Goal: Task Accomplishment & Management: Manage account settings

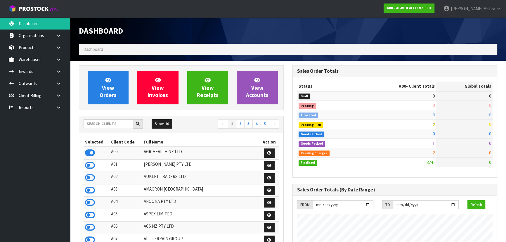
scroll to position [442, 213]
click at [95, 126] on input "text" at bounding box center [108, 123] width 49 height 9
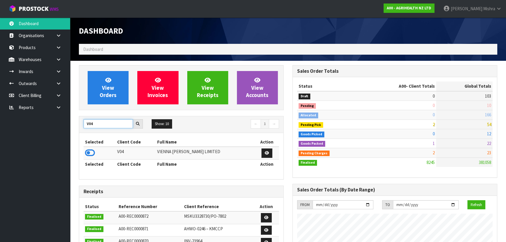
type input "V04"
click at [89, 152] on icon at bounding box center [90, 152] width 10 height 9
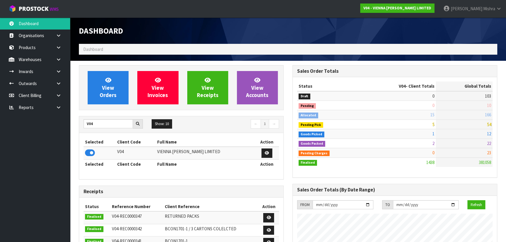
scroll to position [460, 213]
click at [111, 91] on link "View Orders" at bounding box center [108, 87] width 41 height 33
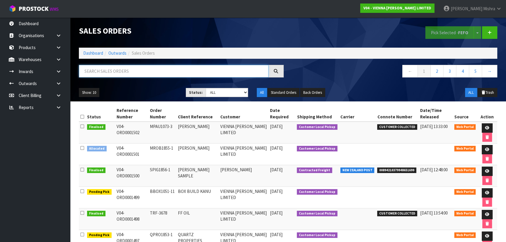
click at [191, 69] on input "text" at bounding box center [174, 71] width 190 height 13
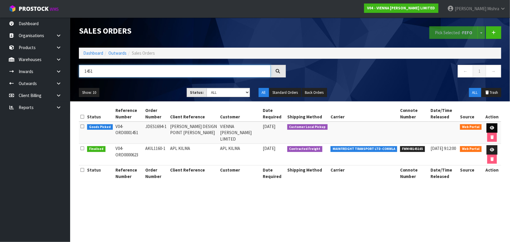
type input "1451"
click at [489, 127] on icon at bounding box center [491, 128] width 4 height 4
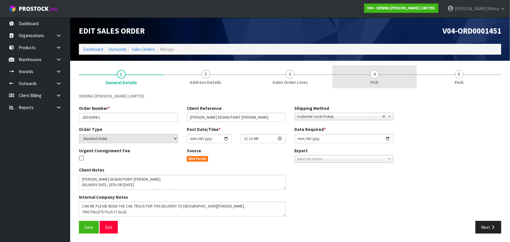
click at [379, 76] on link "4 Pick" at bounding box center [374, 76] width 84 height 23
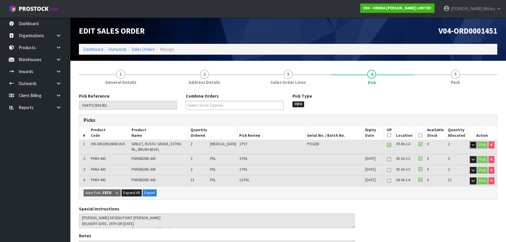
click at [474, 146] on button "button" at bounding box center [473, 144] width 7 height 7
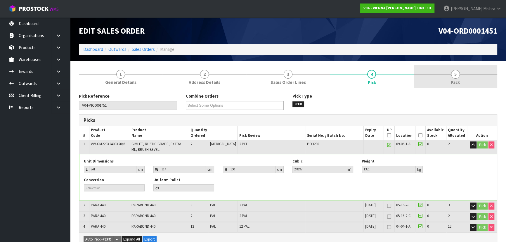
drag, startPoint x: 451, startPoint y: 74, endPoint x: 453, endPoint y: 75, distance: 3.2
click at [451, 73] on span "5" at bounding box center [455, 74] width 9 height 9
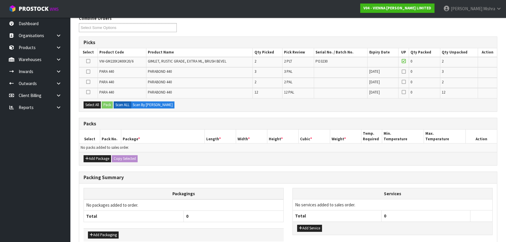
scroll to position [79, 0]
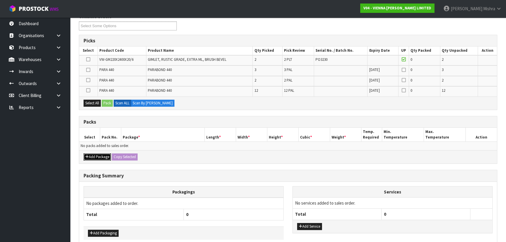
click at [95, 157] on button "Add Package" at bounding box center [97, 156] width 27 height 7
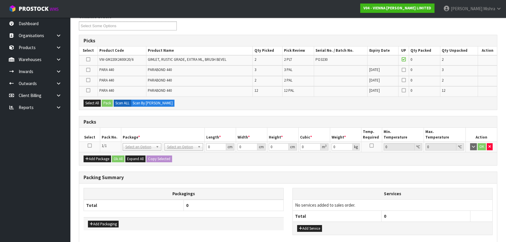
click at [95, 162] on div "Add Package Ok All Expand All Copy Selected" at bounding box center [288, 158] width 418 height 13
click at [96, 157] on button "Add Package" at bounding box center [97, 158] width 27 height 7
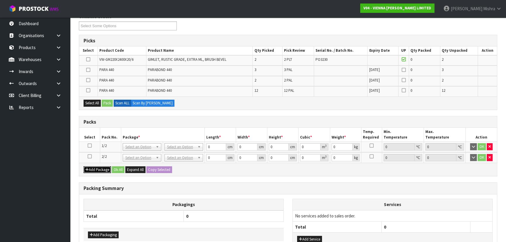
click at [93, 167] on button "Add Package" at bounding box center [97, 169] width 27 height 7
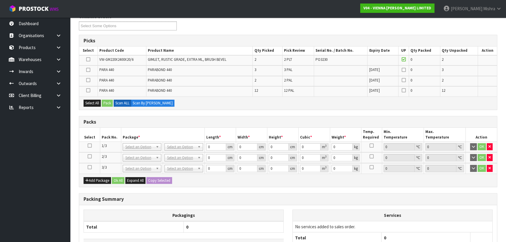
click at [88, 145] on icon at bounding box center [90, 145] width 4 height 0
click at [88, 62] on td at bounding box center [88, 60] width 18 height 10
click at [87, 59] on icon at bounding box center [88, 59] width 4 height 0
click at [0, 0] on input "checkbox" at bounding box center [0, 0] width 0 height 0
click at [107, 101] on button "Pack" at bounding box center [107, 103] width 11 height 7
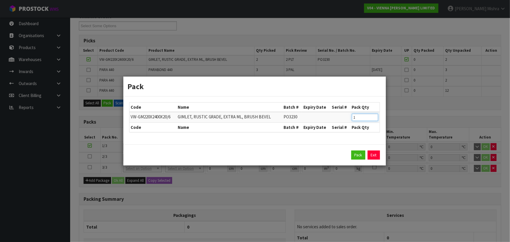
type input "1"
click at [372, 119] on input "1" at bounding box center [365, 117] width 26 height 7
click at [353, 157] on button "Pack" at bounding box center [358, 154] width 14 height 9
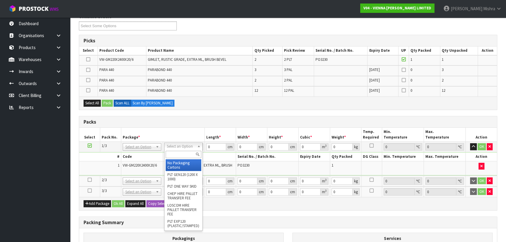
click at [178, 155] on input "text" at bounding box center [184, 154] width 36 height 7
type input "U"
drag, startPoint x: 180, startPoint y: 162, endPoint x: 183, endPoint y: 161, distance: 3.0
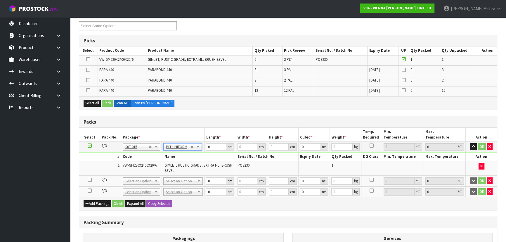
type input "1361"
drag, startPoint x: 212, startPoint y: 145, endPoint x: 199, endPoint y: 144, distance: 12.4
click at [200, 146] on tr "1/3 NONE 007-001 007-002 007-004 007-009 007-013 007-014 007-015 007-017 007-01…" at bounding box center [288, 147] width 418 height 11
type input "241"
type input "117"
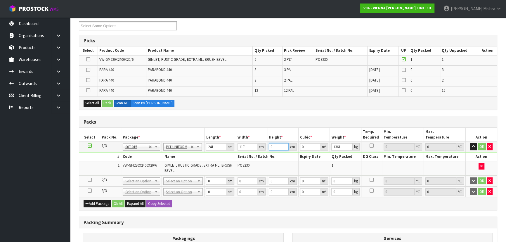
type input "1"
type input "0.028197"
type input "11"
type input "0.310167"
type input "1"
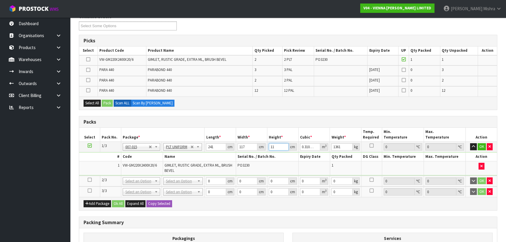
type input "0.028197"
type input "10"
type input "0.28197"
type input "100"
type input "2.8197"
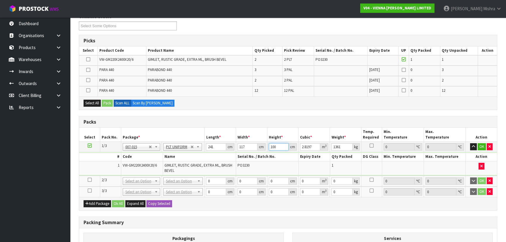
type input "100"
click at [89, 180] on icon at bounding box center [90, 180] width 4 height 0
click at [88, 59] on icon at bounding box center [88, 59] width 4 height 0
click at [0, 0] on input "checkbox" at bounding box center [0, 0] width 0 height 0
click at [105, 102] on button "Pack" at bounding box center [107, 103] width 11 height 7
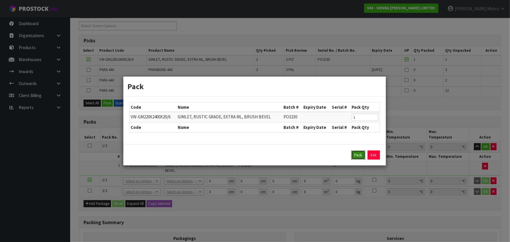
click at [360, 154] on button "Pack" at bounding box center [358, 154] width 14 height 9
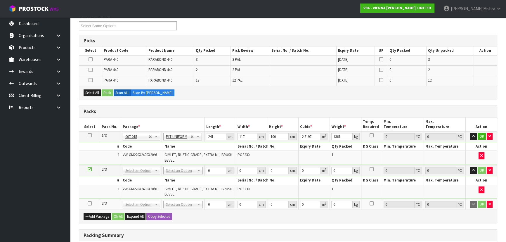
drag, startPoint x: 180, startPoint y: 171, endPoint x: 181, endPoint y: 174, distance: 3.2
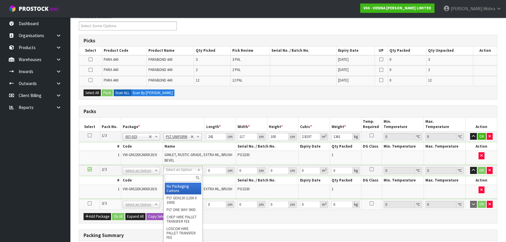
click at [181, 175] on input "text" at bounding box center [183, 177] width 37 height 7
type input "U"
type input "2"
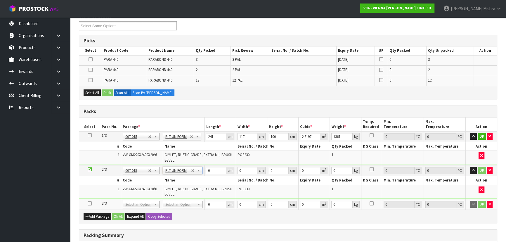
type input "1361"
drag, startPoint x: 215, startPoint y: 170, endPoint x: 198, endPoint y: 168, distance: 16.4
click at [198, 168] on tr "2/3 NONE 007-001 007-002 007-004 007-009 007-013 007-014 007-015 007-017 007-01…" at bounding box center [288, 170] width 418 height 11
type input "241"
type input "117"
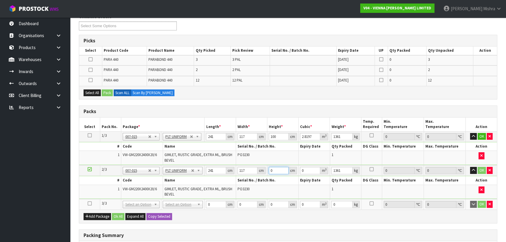
type input "1"
type input "0.028197"
type input "10"
type input "0.28197"
type input "100"
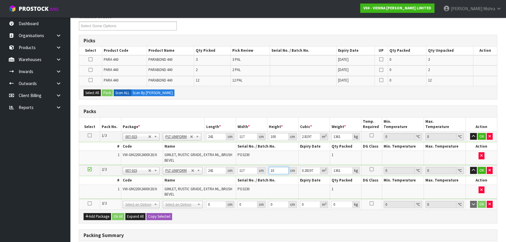
type input "2.8197"
type input "100"
click at [481, 135] on button "OK" at bounding box center [481, 136] width 8 height 7
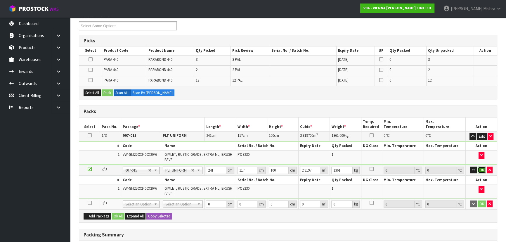
click at [485, 169] on button "OK" at bounding box center [481, 169] width 8 height 7
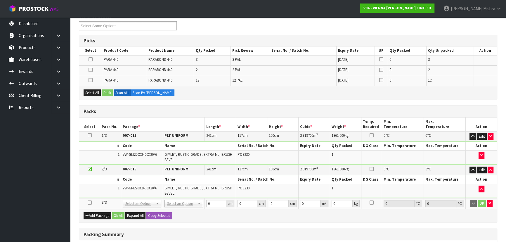
click at [88, 202] on icon at bounding box center [90, 202] width 4 height 0
click at [82, 92] on div "Select All Pack Scan ALL Scan By Quantity" at bounding box center [288, 92] width 418 height 13
click at [87, 91] on button "Select All" at bounding box center [92, 92] width 17 height 7
click at [106, 92] on button "Pack" at bounding box center [107, 92] width 11 height 7
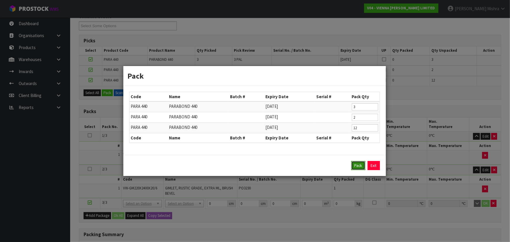
click at [352, 163] on button "Pack" at bounding box center [358, 165] width 14 height 9
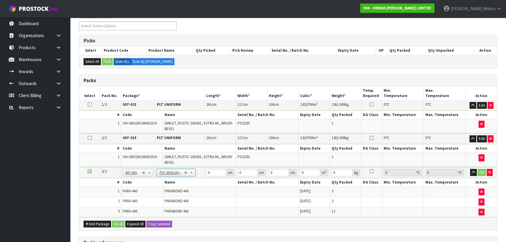
type input "120"
type input "100"
type input "268.6"
drag, startPoint x: 275, startPoint y: 171, endPoint x: 256, endPoint y: 171, distance: 18.4
click at [256, 171] on tr "3/3 NONE 007-001 007-002 007-004 007-009 007-013 007-014 007-015 007-017 007-01…" at bounding box center [288, 172] width 418 height 11
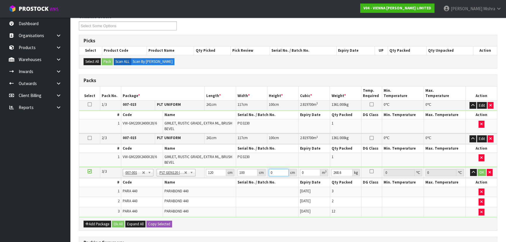
type input "5"
type input "0.06"
type input "50"
type input "0.6"
type input "50"
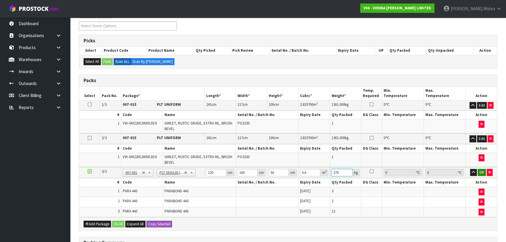
type input "270"
click at [482, 172] on button "OK" at bounding box center [481, 172] width 8 height 7
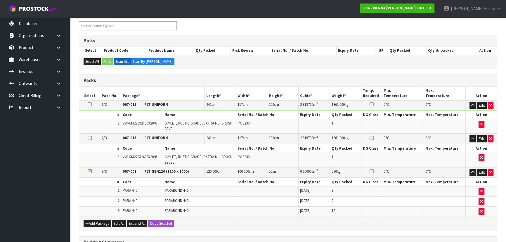
scroll to position [190, 0]
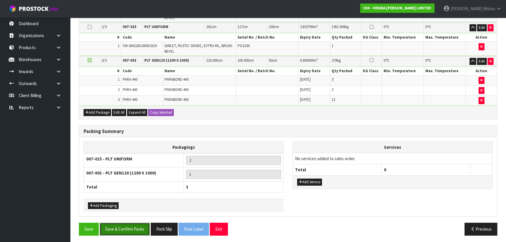
click at [128, 230] on button "Save & Confirm Packs" at bounding box center [125, 229] width 50 height 13
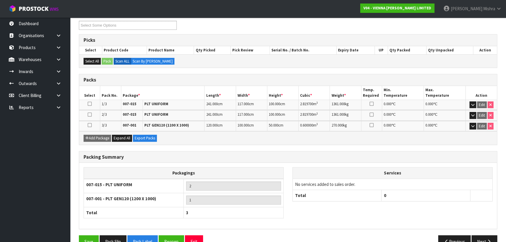
scroll to position [114, 0]
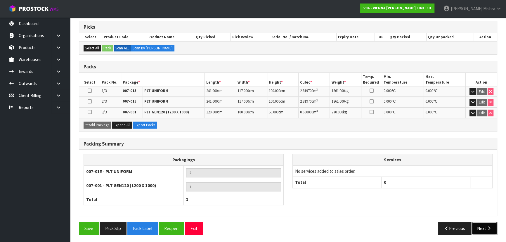
click at [482, 229] on button "Next" at bounding box center [484, 228] width 26 height 13
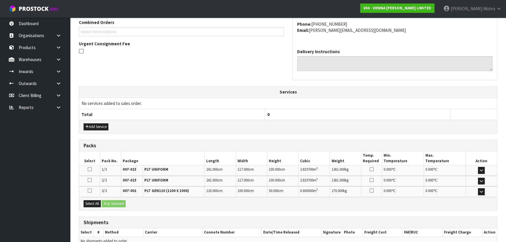
scroll to position [183, 0]
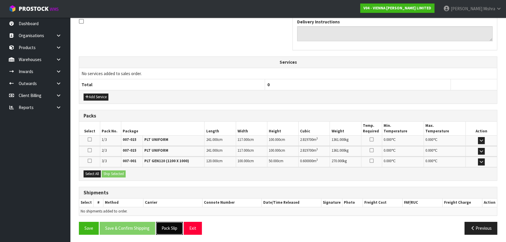
click at [169, 232] on button "Pack Slip" at bounding box center [169, 228] width 27 height 13
click at [96, 174] on button "Select All" at bounding box center [92, 173] width 17 height 7
click at [120, 173] on button "Ship Selected" at bounding box center [114, 173] width 24 height 7
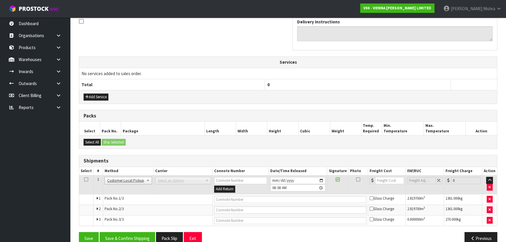
drag, startPoint x: 140, startPoint y: 179, endPoint x: 145, endPoint y: 183, distance: 6.0
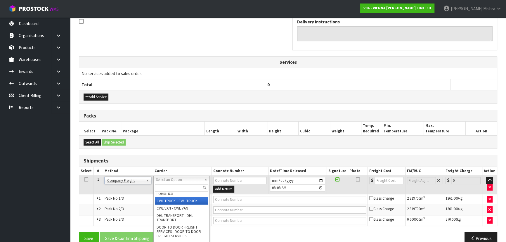
scroll to position [128, 0]
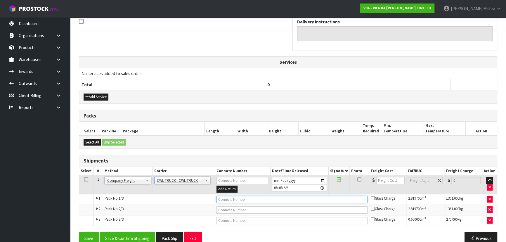
click at [220, 198] on input "text" at bounding box center [291, 199] width 151 height 7
type input "CWL TRUCK DELIVERY"
click at [137, 234] on button "Save & Confirm Shipping" at bounding box center [127, 238] width 55 height 13
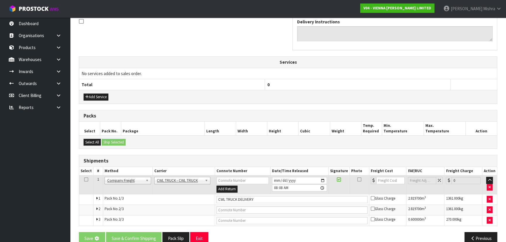
scroll to position [0, 0]
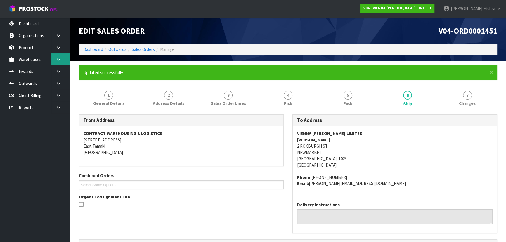
click at [58, 60] on icon at bounding box center [59, 59] width 6 height 4
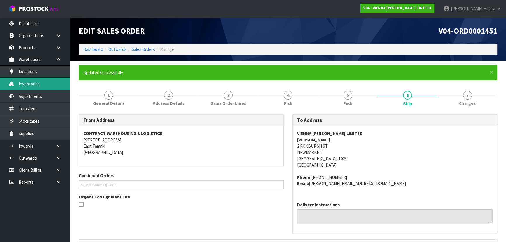
click at [47, 87] on link "Inventories" at bounding box center [35, 84] width 70 height 12
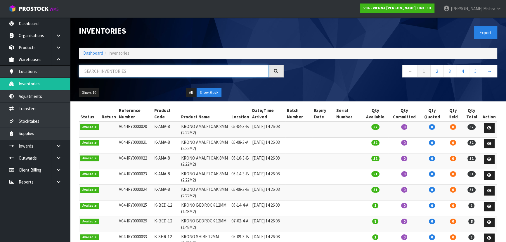
click at [137, 71] on input "text" at bounding box center [174, 71] width 190 height 13
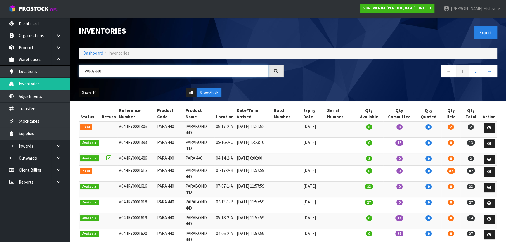
type input "PARA 440"
click at [93, 89] on button "Show: 10" at bounding box center [89, 92] width 20 height 9
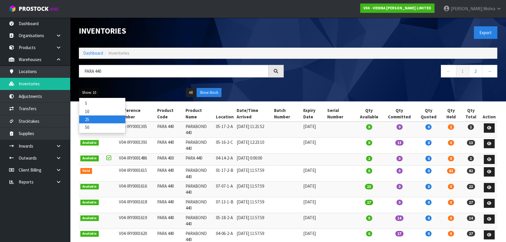
click at [106, 119] on link "25" at bounding box center [102, 119] width 46 height 8
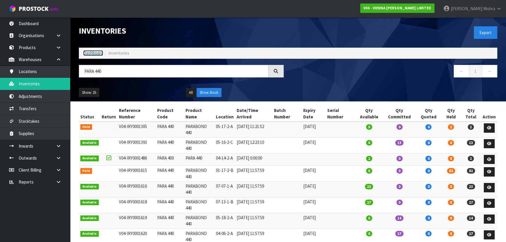
click at [91, 51] on link "Dashboard" at bounding box center [93, 53] width 20 height 6
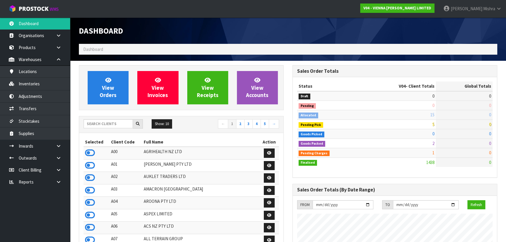
scroll to position [466, 213]
click at [117, 120] on input "text" at bounding box center [108, 123] width 49 height 9
type input "13"
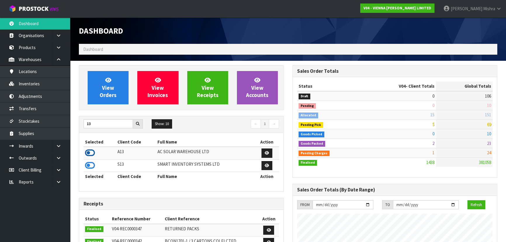
click at [92, 154] on icon at bounding box center [90, 152] width 10 height 9
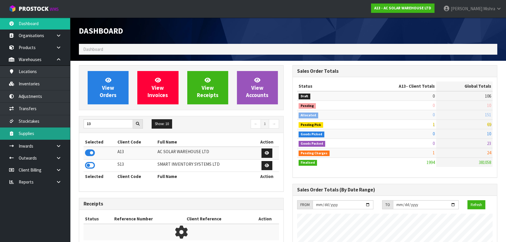
scroll to position [460, 213]
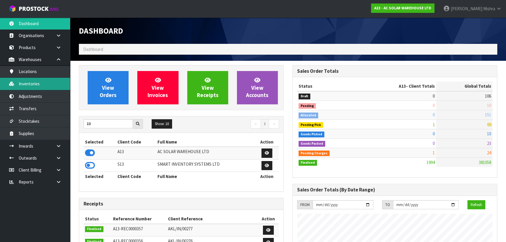
click at [49, 90] on link "Inventories" at bounding box center [35, 84] width 70 height 12
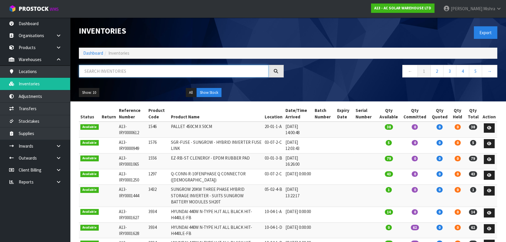
click at [145, 72] on input "text" at bounding box center [174, 71] width 190 height 13
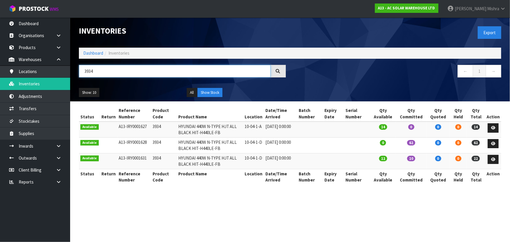
type input "3934"
click at [90, 53] on link "Dashboard" at bounding box center [93, 53] width 20 height 6
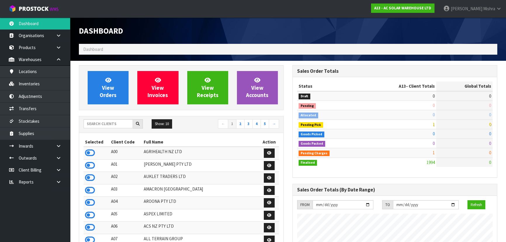
scroll to position [460, 213]
click at [111, 125] on input "text" at bounding box center [108, 123] width 49 height 9
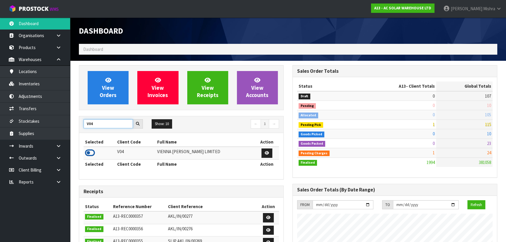
type input "V04"
drag, startPoint x: 91, startPoint y: 152, endPoint x: 86, endPoint y: 146, distance: 7.5
click at [89, 152] on icon at bounding box center [90, 152] width 10 height 9
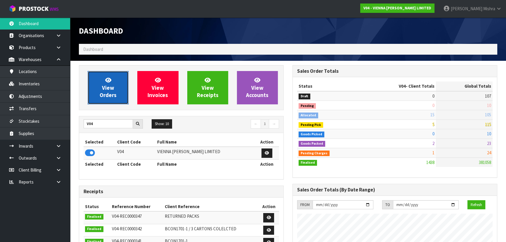
scroll to position [473, 213]
click at [118, 97] on link "View Orders" at bounding box center [108, 87] width 41 height 33
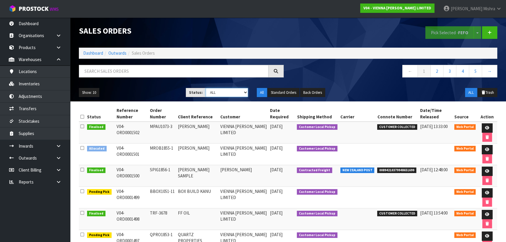
click at [228, 95] on select "Draft Pending Allocated Pending Pick Goods Picked Goods Packed Pending Charges …" at bounding box center [227, 92] width 43 height 9
select select "string:6"
click at [206, 88] on select "Draft Pending Allocated Pending Pick Goods Picked Goods Packed Pending Charges …" at bounding box center [227, 92] width 43 height 9
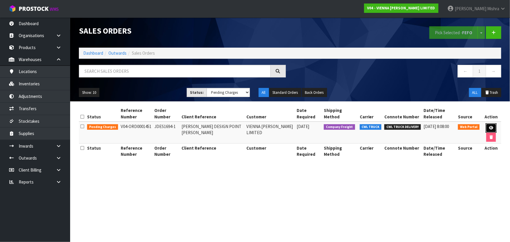
click at [489, 127] on icon at bounding box center [491, 128] width 4 height 4
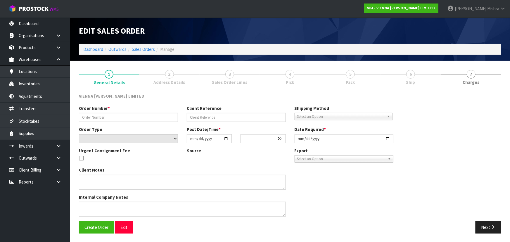
type input "JDES1694-1"
type input "[PERSON_NAME] DESIGN POINT [PERSON_NAME]"
select select "number:0"
type input "[DATE]"
type input "11:13:00.000"
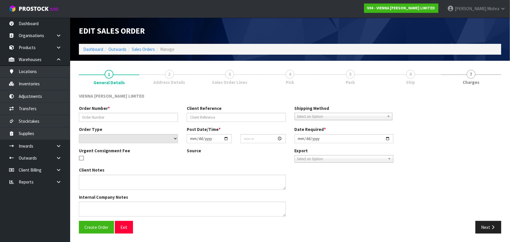
type input "[DATE]"
type textarea "[PERSON_NAME] DESIGN POINT [PERSON_NAME] DELIVERY DATE, 15TH OR [DATE]. ORDER 1…"
type textarea "CAN WE PLEASE BOOK THE CWL TRUCK FOR THIS DELIVERY TO [GEOGRAPHIC_DATA][PERSON_…"
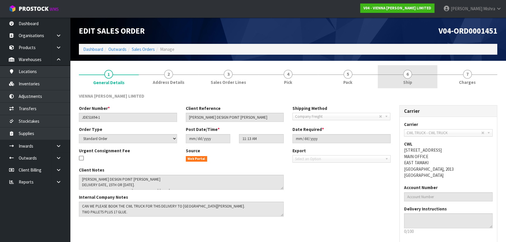
click at [410, 79] on link "6 Ship" at bounding box center [408, 76] width 60 height 23
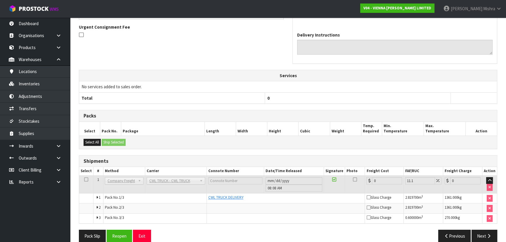
scroll to position [157, 0]
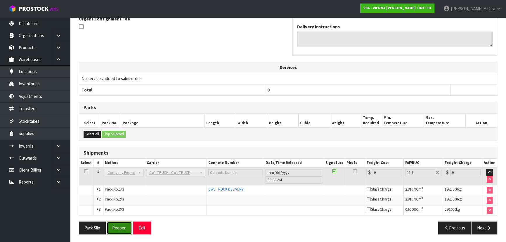
click at [121, 229] on button "Reopen" at bounding box center [119, 227] width 25 height 13
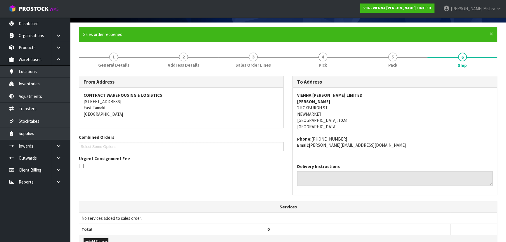
scroll to position [53, 0]
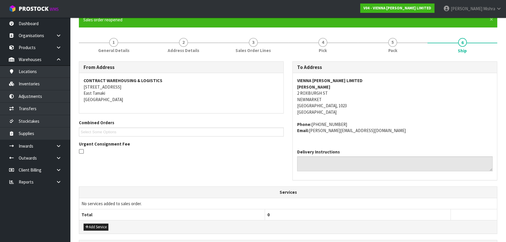
click at [93, 222] on div "Add Service" at bounding box center [288, 226] width 418 height 13
click at [94, 224] on button "Add Service" at bounding box center [96, 226] width 25 height 7
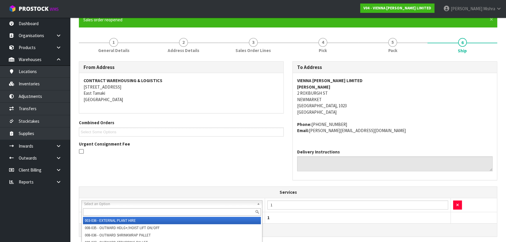
drag, startPoint x: 131, startPoint y: 204, endPoint x: 131, endPoint y: 208, distance: 4.4
click at [131, 210] on input "text" at bounding box center [172, 211] width 178 height 7
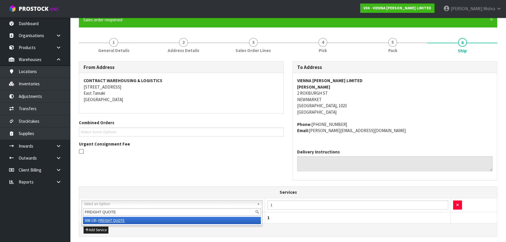
type input "FREIGHT QUOTE"
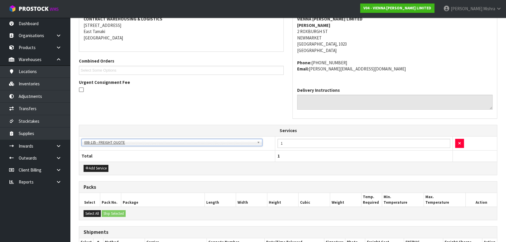
scroll to position [63, 0]
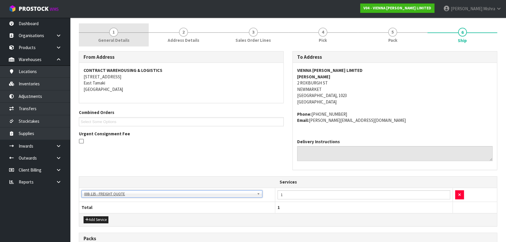
drag, startPoint x: 112, startPoint y: 37, endPoint x: 111, endPoint y: 42, distance: 5.7
click at [112, 37] on link "1 General Details" at bounding box center [114, 34] width 70 height 23
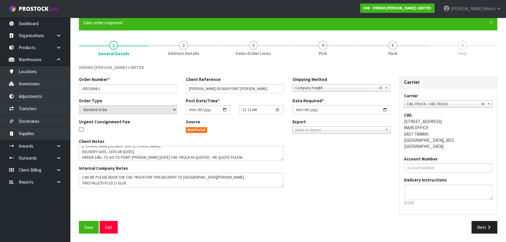
scroll to position [6, 0]
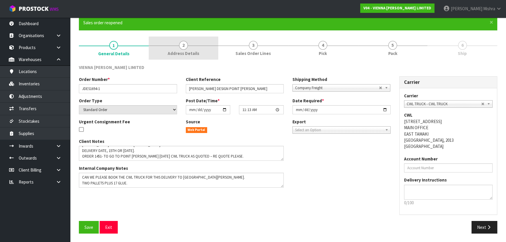
click at [172, 41] on link "2 Address Details" at bounding box center [184, 48] width 70 height 23
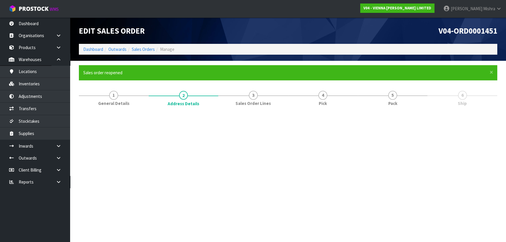
scroll to position [0, 0]
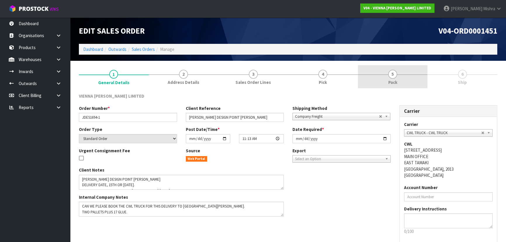
click at [397, 81] on link "5 Pack" at bounding box center [393, 76] width 70 height 23
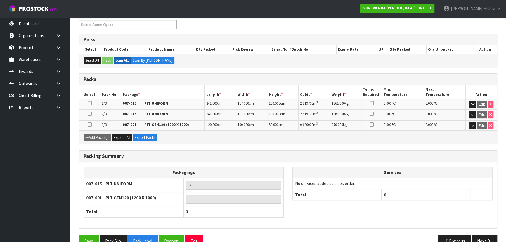
scroll to position [93, 0]
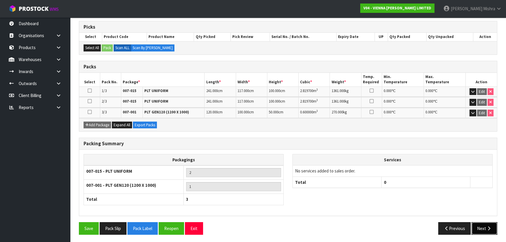
click at [487, 231] on button "Next" at bounding box center [484, 228] width 26 height 13
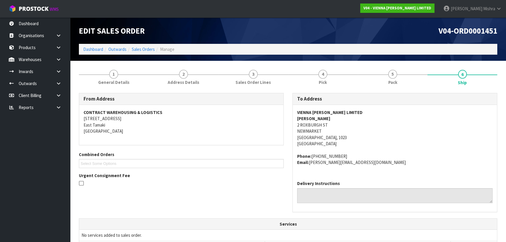
drag, startPoint x: 298, startPoint y: 34, endPoint x: 232, endPoint y: 39, distance: 65.9
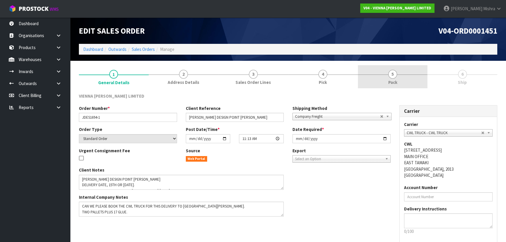
click at [392, 78] on span "5" at bounding box center [392, 74] width 9 height 9
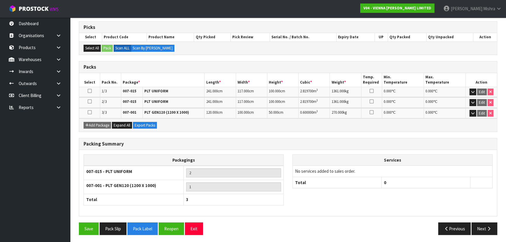
scroll to position [93, 0]
click at [481, 226] on button "Next" at bounding box center [484, 228] width 26 height 13
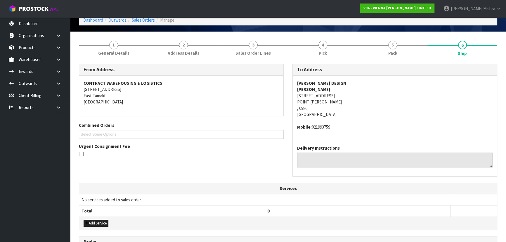
scroll to position [26, 0]
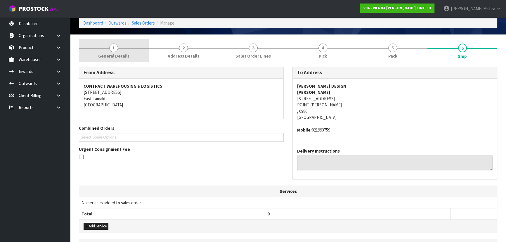
click at [120, 51] on link "1 General Details" at bounding box center [114, 50] width 70 height 23
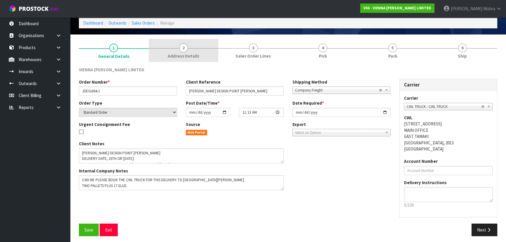
click at [183, 51] on span "2" at bounding box center [183, 48] width 9 height 9
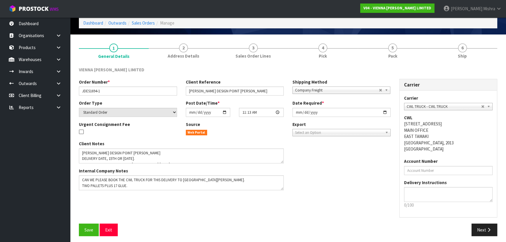
scroll to position [0, 0]
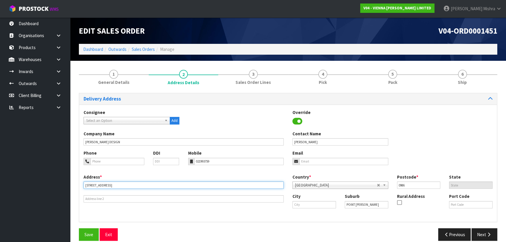
click at [86, 185] on input "[STREET_ADDRESS]" at bounding box center [184, 184] width 200 height 7
type input "[STREET_ADDRESS]"
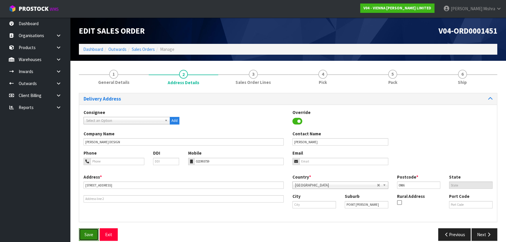
drag, startPoint x: 82, startPoint y: 231, endPoint x: 85, endPoint y: 230, distance: 3.4
click at [83, 231] on button "Save" at bounding box center [89, 234] width 20 height 13
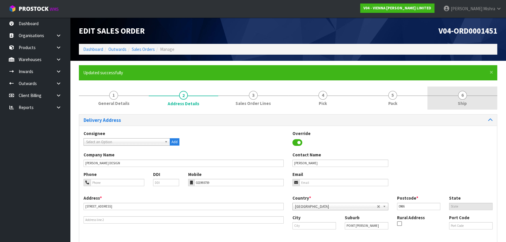
click at [434, 90] on link "6 Ship" at bounding box center [462, 97] width 70 height 23
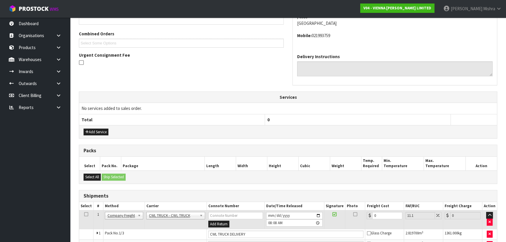
scroll to position [187, 0]
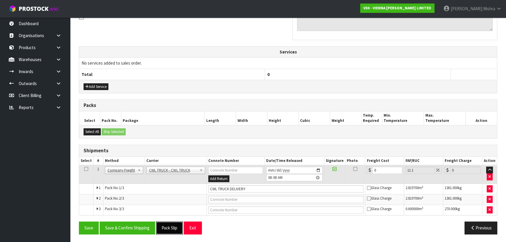
click at [166, 222] on button "Pack Slip" at bounding box center [169, 227] width 27 height 13
click at [140, 229] on button "Save & Confirm Shipping" at bounding box center [127, 227] width 55 height 13
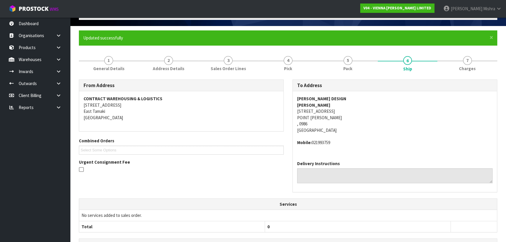
scroll to position [0, 0]
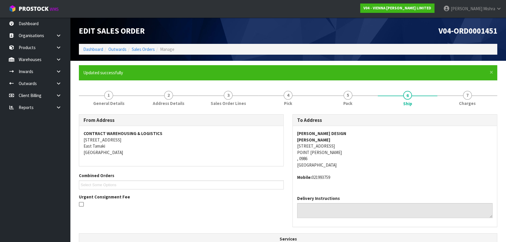
click at [101, 52] on li "Dashboard" at bounding box center [93, 49] width 20 height 6
click at [94, 48] on link "Dashboard" at bounding box center [93, 49] width 20 height 6
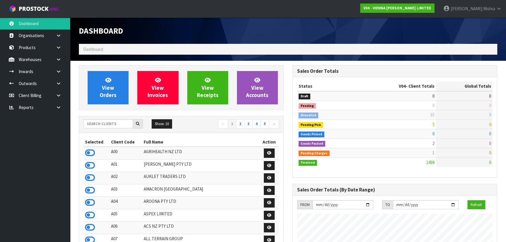
scroll to position [473, 213]
click at [118, 123] on input "text" at bounding box center [108, 123] width 49 height 9
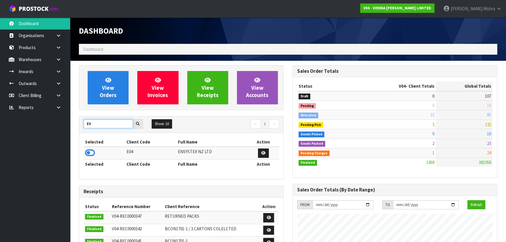
type input "E"
type input "A13"
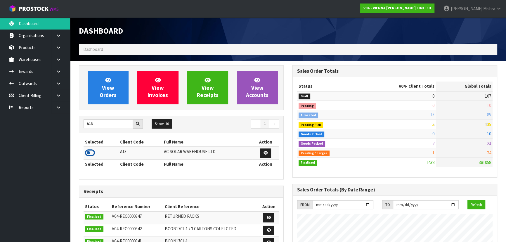
click at [93, 154] on icon at bounding box center [90, 152] width 10 height 9
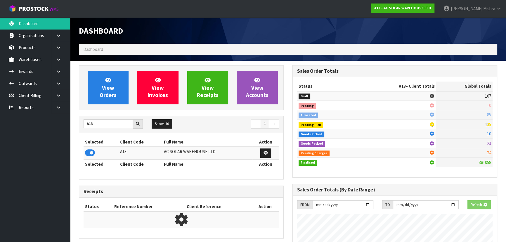
scroll to position [460, 213]
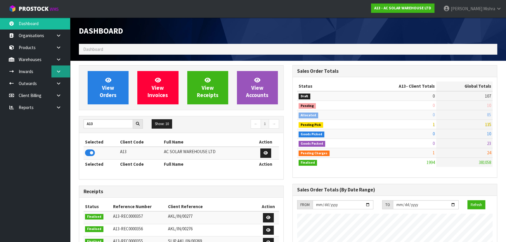
click at [61, 73] on link at bounding box center [60, 71] width 19 height 12
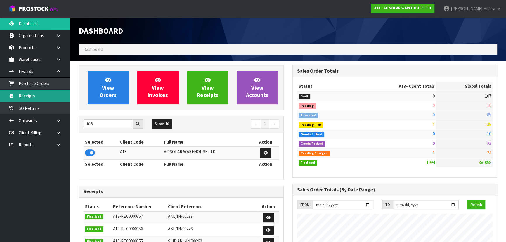
click at [48, 100] on link "Receipts" at bounding box center [35, 96] width 70 height 12
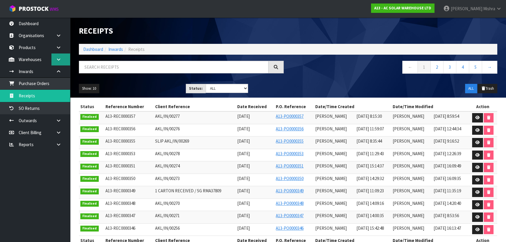
click at [62, 59] on link at bounding box center [60, 59] width 19 height 12
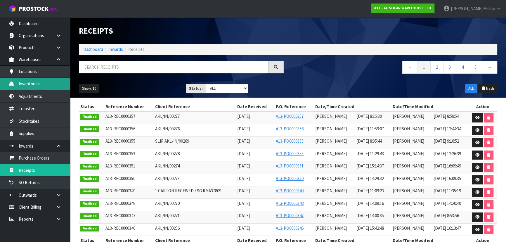
click at [44, 81] on link "Inventories" at bounding box center [35, 84] width 70 height 12
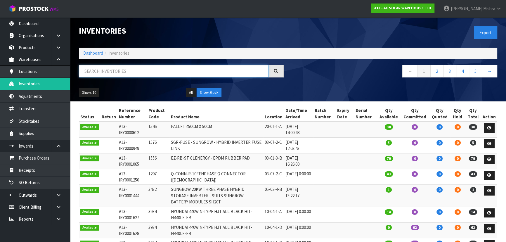
click at [111, 68] on input "text" at bounding box center [174, 71] width 190 height 13
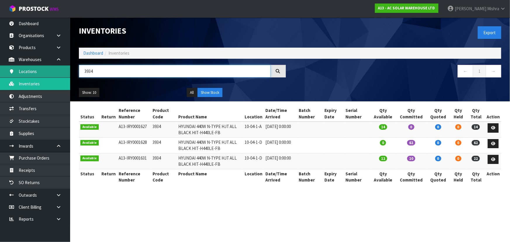
drag, startPoint x: 112, startPoint y: 69, endPoint x: 56, endPoint y: 65, distance: 56.2
click at [56, 65] on body "Toggle navigation ProStock WMS A13 - AC SOLAR WAREHOUSE LTD [PERSON_NAME] Logou…" at bounding box center [255, 121] width 510 height 242
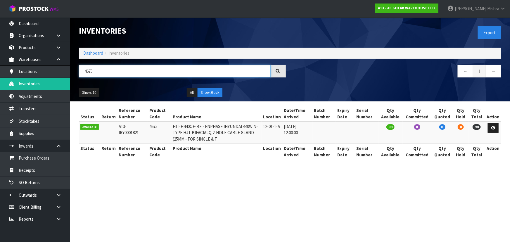
type input "4675"
click at [93, 55] on link "Dashboard" at bounding box center [93, 53] width 20 height 6
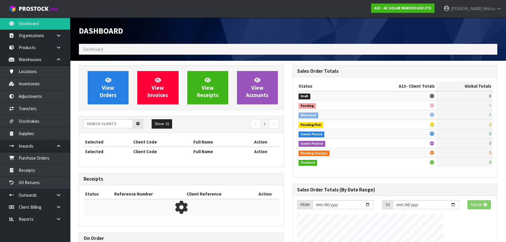
click at [94, 52] on li "Dashboard" at bounding box center [93, 49] width 20 height 6
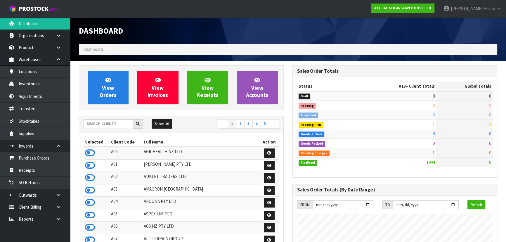
scroll to position [473, 213]
click at [108, 122] on input "text" at bounding box center [108, 123] width 49 height 9
type input "S02"
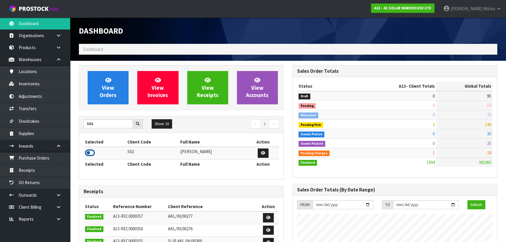
click at [90, 155] on icon at bounding box center [90, 152] width 10 height 9
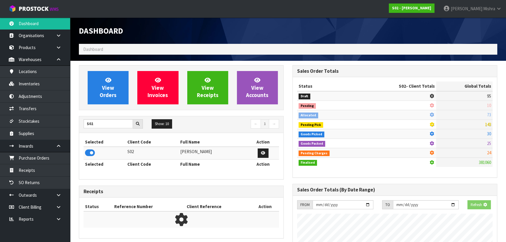
scroll to position [442, 213]
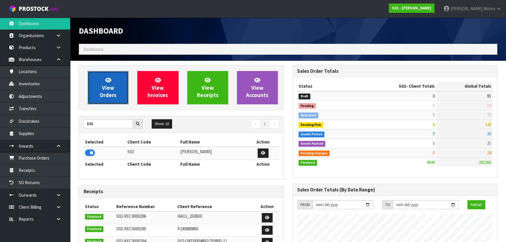
click at [114, 92] on span "View Orders" at bounding box center [108, 88] width 17 height 22
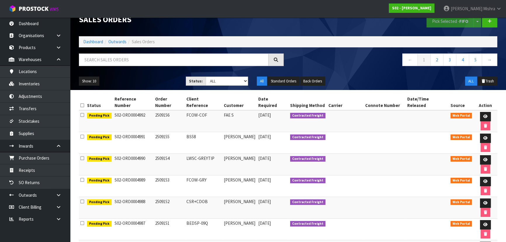
scroll to position [17, 0]
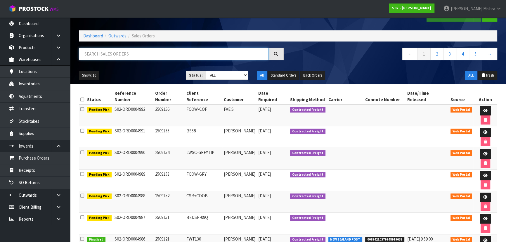
click at [142, 54] on input "text" at bounding box center [174, 54] width 190 height 13
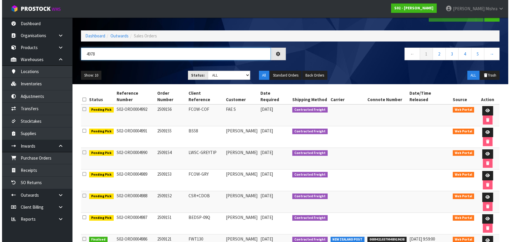
scroll to position [0, 0]
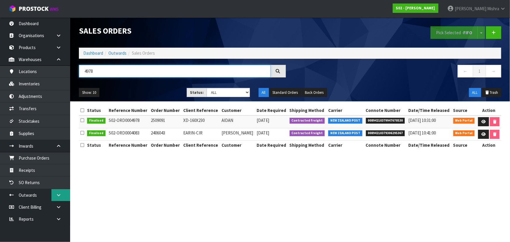
type input "4978"
click at [56, 196] on icon at bounding box center [59, 195] width 6 height 4
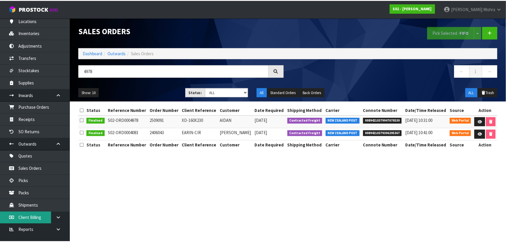
scroll to position [53, 0]
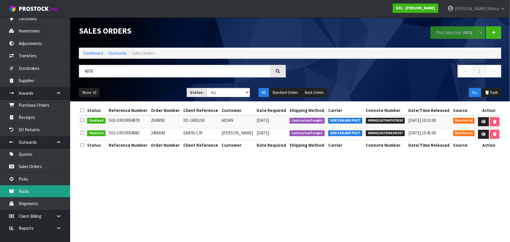
click at [46, 193] on link "Packs" at bounding box center [35, 191] width 70 height 12
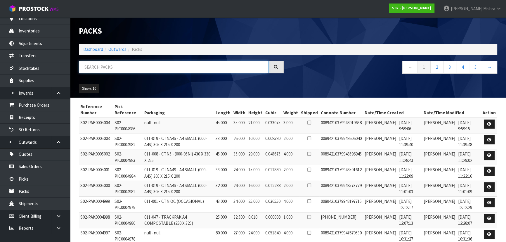
click at [147, 69] on input "text" at bounding box center [174, 67] width 190 height 13
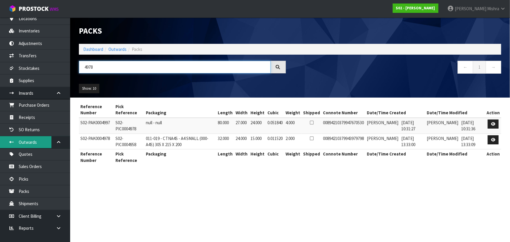
type input "4978"
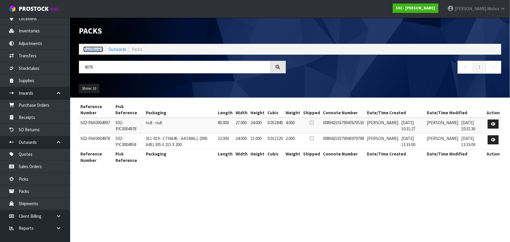
click at [96, 48] on link "Dashboard" at bounding box center [93, 49] width 20 height 6
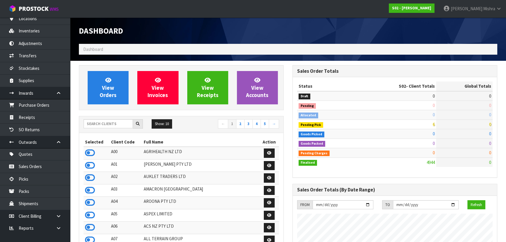
scroll to position [442, 213]
click at [96, 125] on input "text" at bounding box center [108, 123] width 49 height 9
type input "S02"
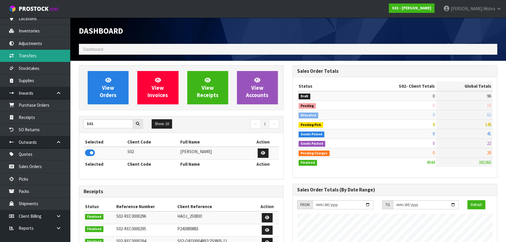
click at [60, 56] on link "Transfers" at bounding box center [35, 56] width 70 height 12
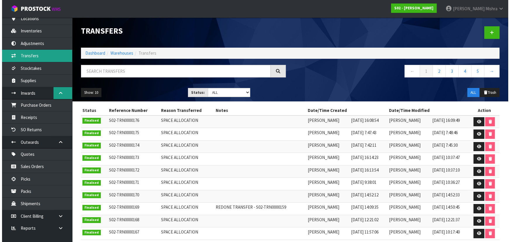
scroll to position [26, 0]
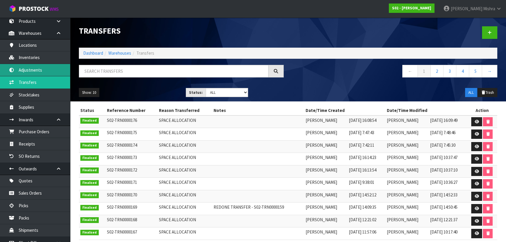
click at [48, 70] on link "Adjustments" at bounding box center [35, 70] width 70 height 12
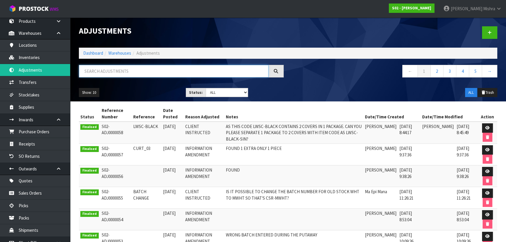
click at [123, 67] on input "text" at bounding box center [174, 71] width 190 height 13
paste input "DX"
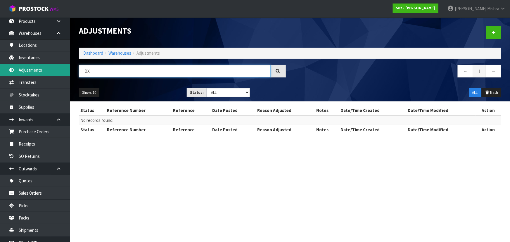
drag, startPoint x: 101, startPoint y: 73, endPoint x: 65, endPoint y: 65, distance: 37.0
click at [65, 65] on body "Toggle navigation ProStock WMS S02 - [PERSON_NAME] [PERSON_NAME] Logout Dashboa…" at bounding box center [255, 121] width 510 height 242
paste input "Verug3-XD-160x230"
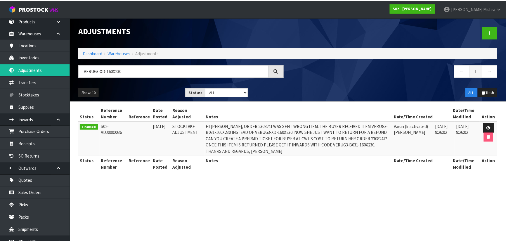
scroll to position [26, 0]
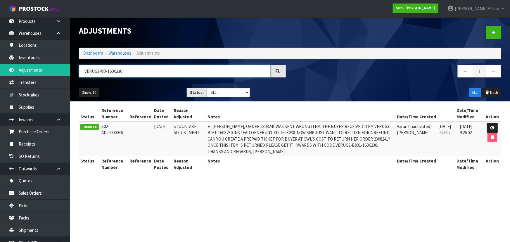
drag, startPoint x: 104, startPoint y: 70, endPoint x: 101, endPoint y: 69, distance: 3.3
click at [101, 69] on input "VERUG3-XD-160X230" at bounding box center [175, 71] width 192 height 13
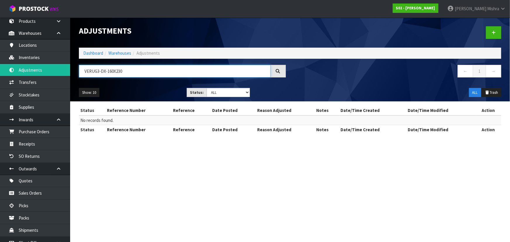
drag, startPoint x: 124, startPoint y: 71, endPoint x: 107, endPoint y: 73, distance: 17.3
click at [107, 73] on input "VERUG3-DX-160X230" at bounding box center [175, 71] width 192 height 13
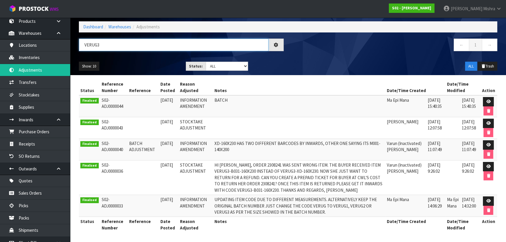
scroll to position [27, 0]
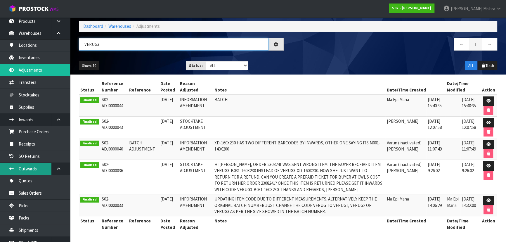
type input "VERUG3"
click at [95, 29] on ol "Dashboard Warehouses Adjustments" at bounding box center [288, 26] width 418 height 11
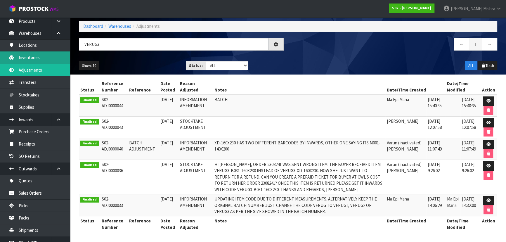
click at [50, 55] on link "Inventories" at bounding box center [35, 57] width 70 height 12
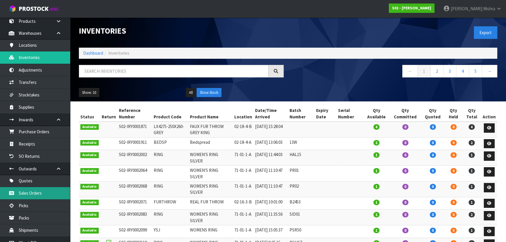
click at [37, 193] on link "Sales Orders" at bounding box center [35, 193] width 70 height 12
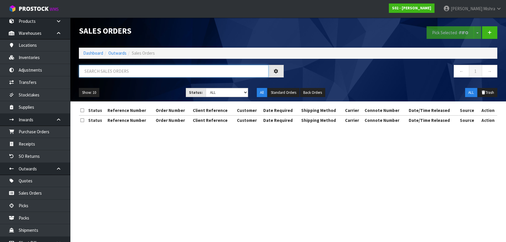
click at [165, 71] on input "text" at bounding box center [174, 71] width 190 height 13
paste input "S02-ORD0004978"
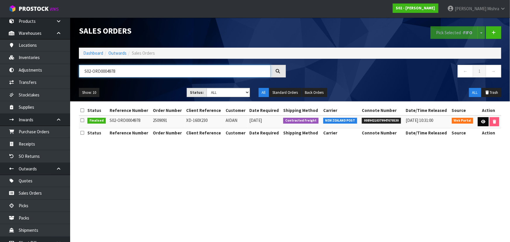
type input "S02-ORD0004978"
click at [479, 121] on link at bounding box center [482, 121] width 11 height 9
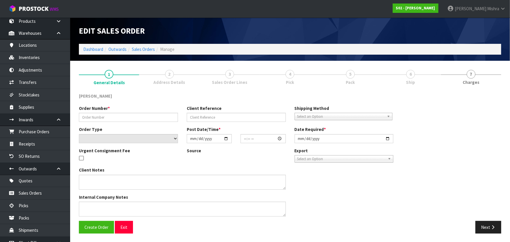
type input "2509091"
type input "XD-160X230"
select select "number:0"
type input "[DATE]"
type input "21:15:00.000"
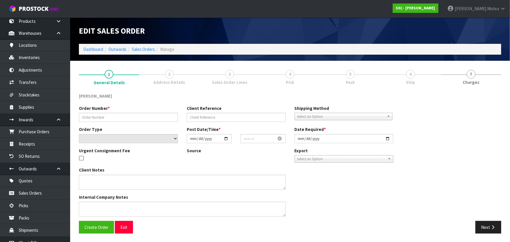
type input "[DATE]"
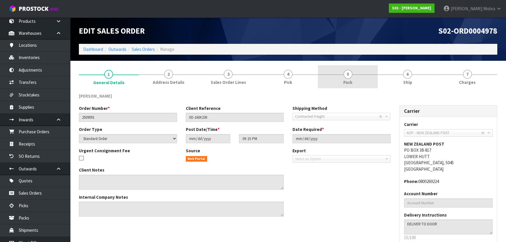
click at [353, 76] on link "5 Pack" at bounding box center [348, 76] width 60 height 23
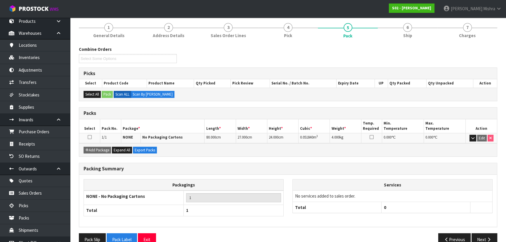
scroll to position [53, 0]
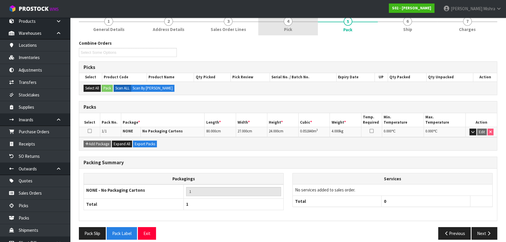
drag, startPoint x: 297, startPoint y: 26, endPoint x: 287, endPoint y: 77, distance: 51.7
click at [297, 26] on link "4 Pick" at bounding box center [288, 23] width 60 height 23
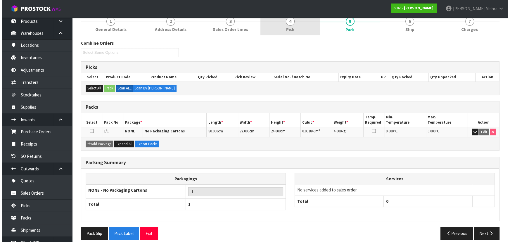
scroll to position [0, 0]
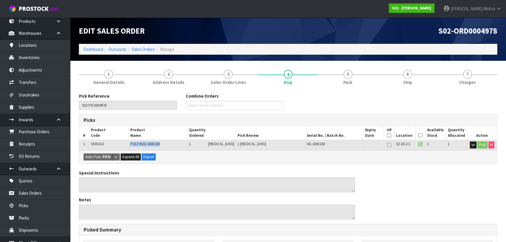
drag, startPoint x: 179, startPoint y: 145, endPoint x: 131, endPoint y: 145, distance: 47.9
click at [131, 145] on td "POLY RUG 160X230" at bounding box center [158, 145] width 59 height 10
copy span "POLY RUG 160X230"
click at [101, 144] on span "VERUG3" at bounding box center [97, 143] width 13 height 5
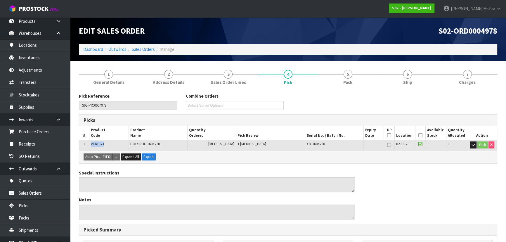
copy span "VERUG3"
click at [57, 56] on link "Inventories" at bounding box center [35, 57] width 70 height 12
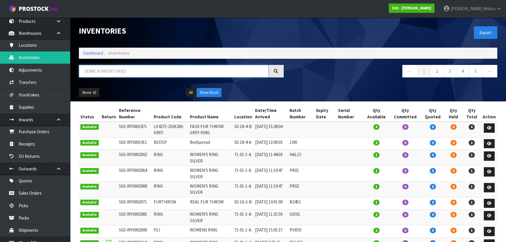
click at [141, 68] on input "text" at bounding box center [174, 71] width 190 height 13
paste input "VERUG3"
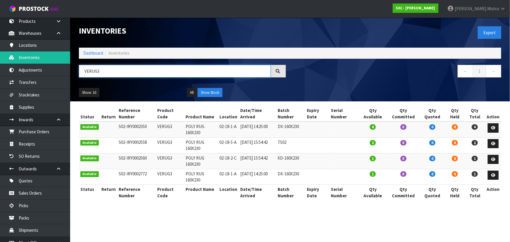
type input "VERUG3"
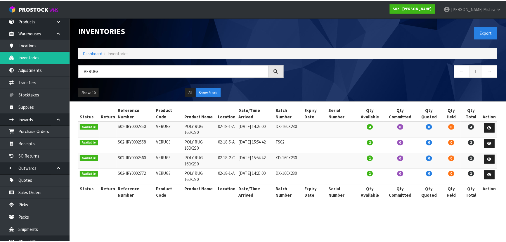
scroll to position [26, 0]
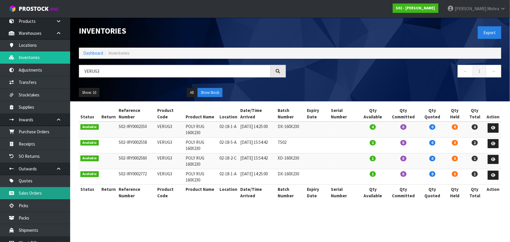
click at [30, 197] on link "Sales Orders" at bounding box center [35, 193] width 70 height 12
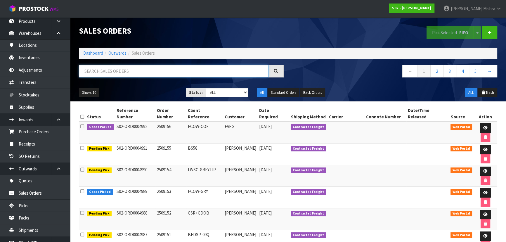
click at [106, 72] on input "text" at bounding box center [174, 71] width 190 height 13
paste input "S02-ORD0004978"
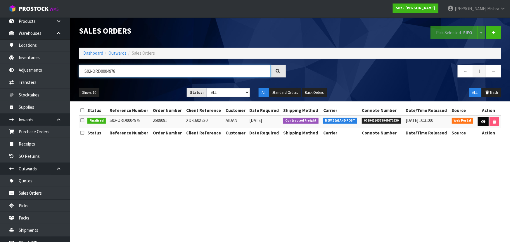
type input "S02-ORD0004978"
click at [482, 124] on link at bounding box center [482, 121] width 11 height 9
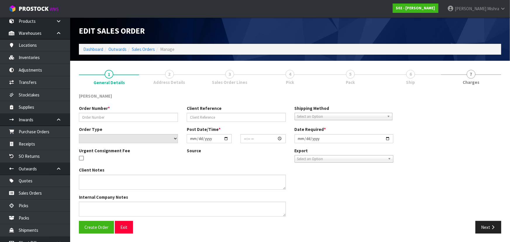
type input "2509091"
type input "XD-160X230"
select select "number:0"
type input "[DATE]"
type input "21:15:00.000"
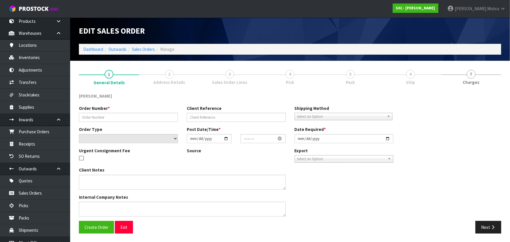
type input "[DATE]"
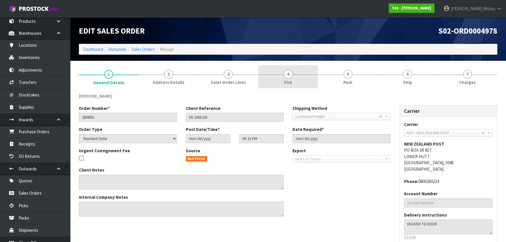
click at [284, 78] on link "4 Pick" at bounding box center [288, 76] width 60 height 23
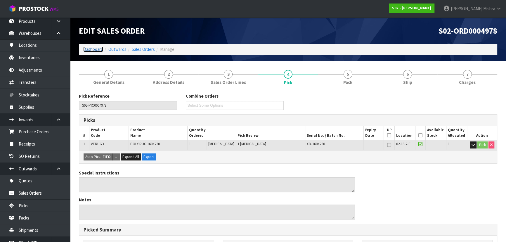
click at [95, 49] on link "Dashboard" at bounding box center [93, 49] width 20 height 6
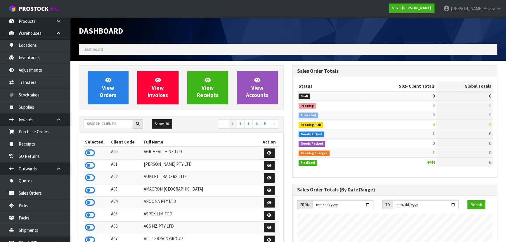
scroll to position [442, 213]
click at [110, 123] on input "text" at bounding box center [108, 123] width 49 height 9
click at [105, 122] on input "text" at bounding box center [108, 123] width 49 height 9
type input "V04"
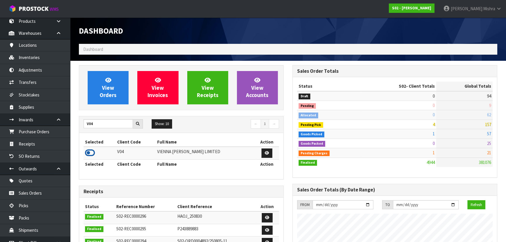
click at [86, 152] on icon at bounding box center [90, 152] width 10 height 9
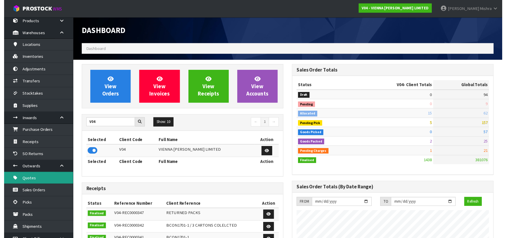
scroll to position [466, 213]
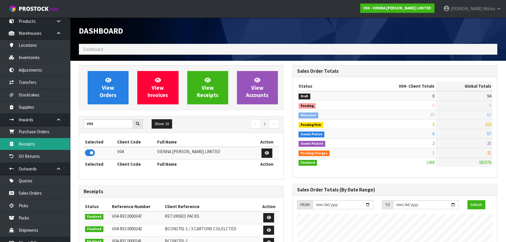
click at [22, 141] on link "Receipts" at bounding box center [35, 144] width 70 height 12
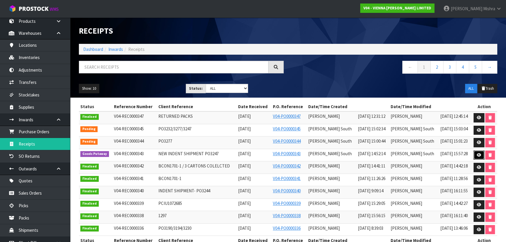
click at [479, 155] on icon at bounding box center [479, 155] width 4 height 4
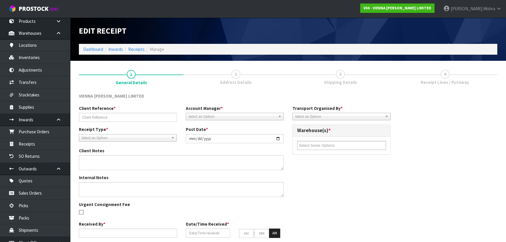
type input "NEW INDENT SHIPMENT PO3247"
type input "[DATE]"
type textarea "ALL CAME IN SAME CONTAINER, CLIENT RESPONDED BOOKING SEPARATELY CHANGE CONVERSI…"
type input "[PERSON_NAME] South"
type input "[DATE]"
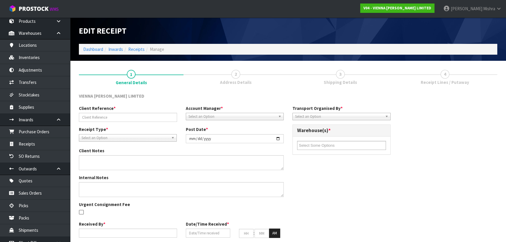
type input "10"
type input "00"
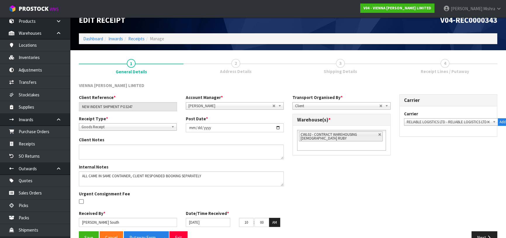
scroll to position [25, 0]
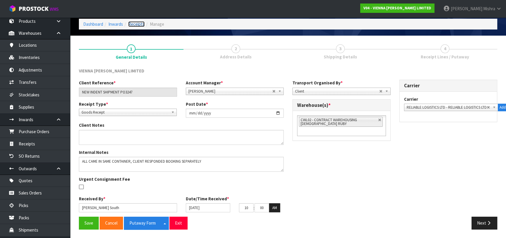
click at [133, 24] on link "Receipts" at bounding box center [136, 24] width 16 height 6
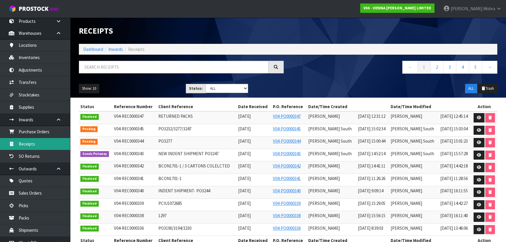
click at [37, 142] on link "Receipts" at bounding box center [35, 144] width 70 height 12
click at [181, 153] on span "NEW INDENT SHIPMENT PO3247" at bounding box center [188, 154] width 60 height 6
click at [474, 127] on link at bounding box center [478, 130] width 11 height 9
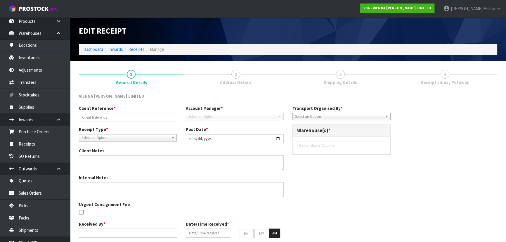
type input "PO3232/3277/3247"
type input "[DATE]"
type input "[PERSON_NAME]"
type input "[DATE]"
type input "10"
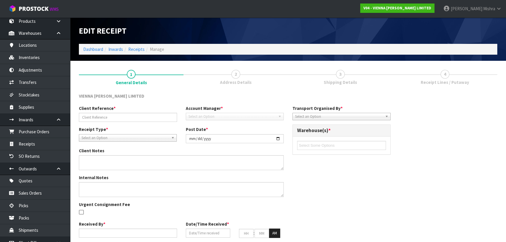
type input "00"
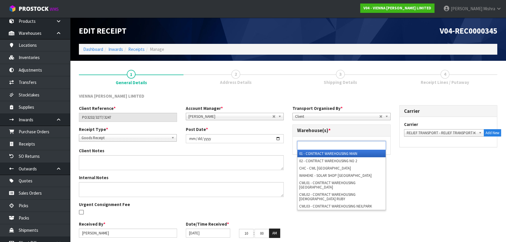
click at [324, 143] on input "text" at bounding box center [320, 145] width 43 height 7
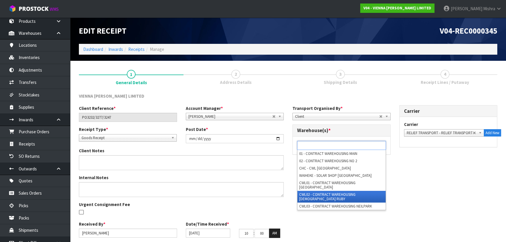
click at [329, 191] on li "CWL02 - CONTRACT WAREHOUSING [DEMOGRAPHIC_DATA] RUBY" at bounding box center [341, 197] width 88 height 12
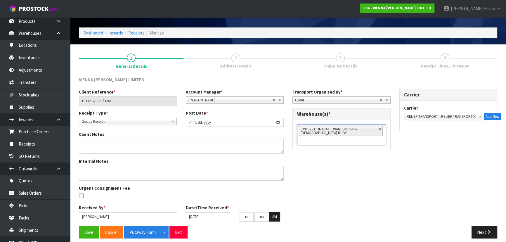
scroll to position [21, 0]
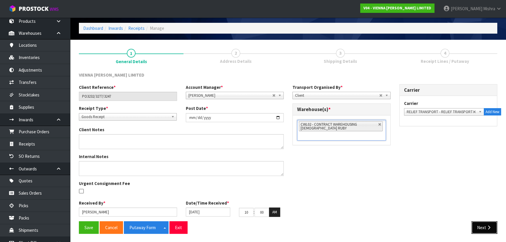
click at [486, 227] on icon "button" at bounding box center [489, 227] width 6 height 4
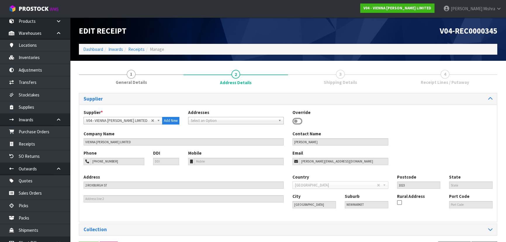
scroll to position [21, 0]
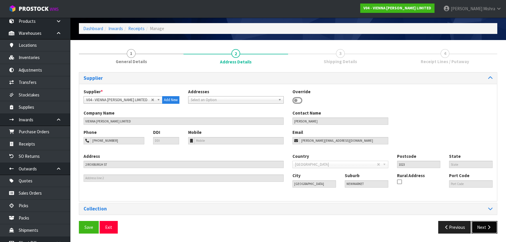
click at [482, 225] on button "Next" at bounding box center [484, 227] width 26 height 13
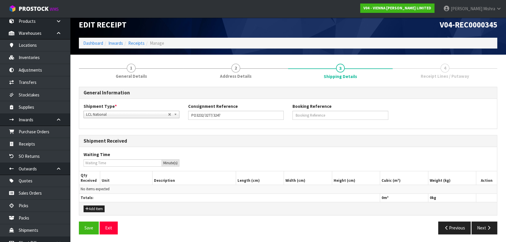
scroll to position [6, 0]
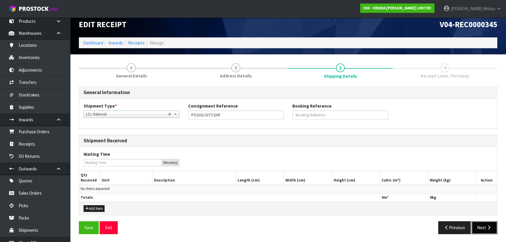
click at [489, 232] on button "Next" at bounding box center [484, 227] width 26 height 13
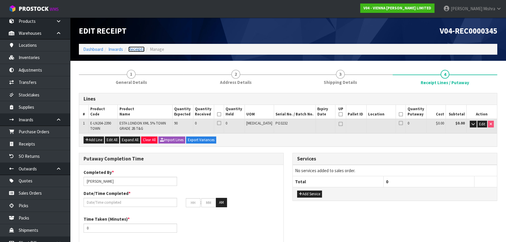
click at [139, 49] on link "Receipts" at bounding box center [136, 49] width 16 height 6
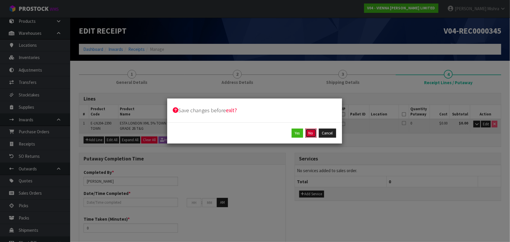
click at [306, 135] on button "No" at bounding box center [310, 132] width 11 height 9
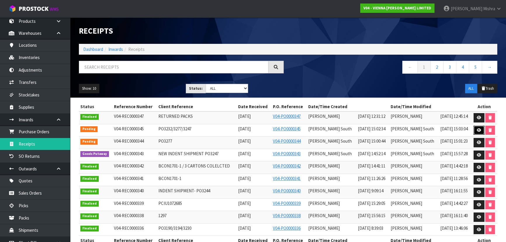
click at [481, 131] on link at bounding box center [478, 130] width 11 height 9
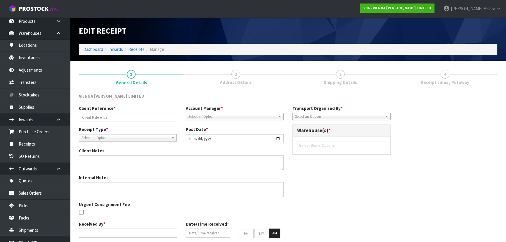
type input "PO3232/3277/3247"
type input "[DATE]"
type input "[PERSON_NAME]"
type input "[DATE]"
type input "10"
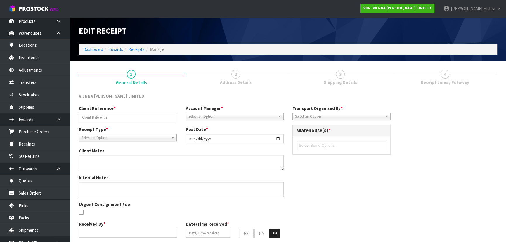
type input "00"
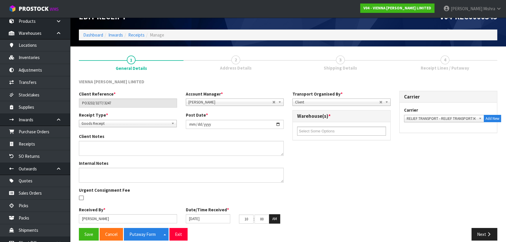
scroll to position [21, 0]
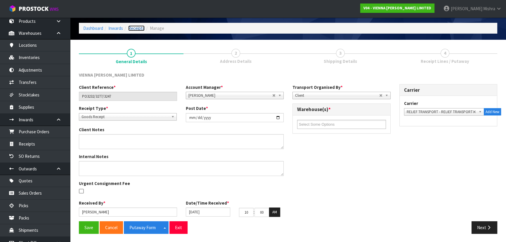
click at [132, 27] on link "Receipts" at bounding box center [136, 28] width 16 height 6
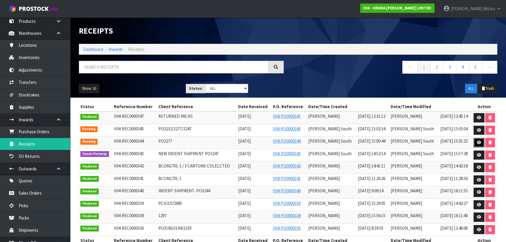
click at [475, 143] on link at bounding box center [478, 142] width 11 height 9
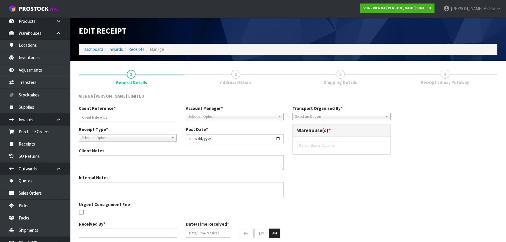
type input "PO3277"
type input "[DATE]"
type input "[PERSON_NAME]"
type input "[DATE]"
type input "10"
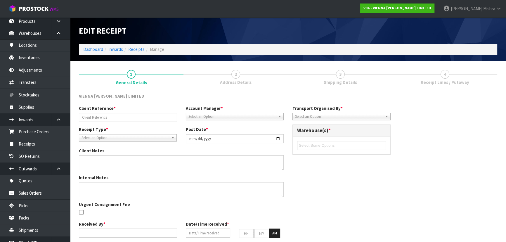
type input "00"
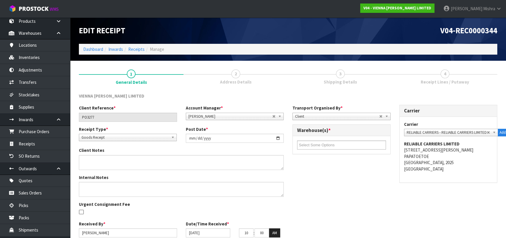
scroll to position [25, 0]
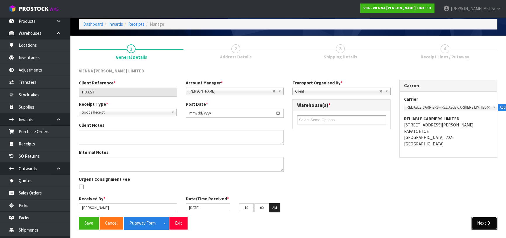
click at [478, 228] on button "Next" at bounding box center [484, 223] width 26 height 13
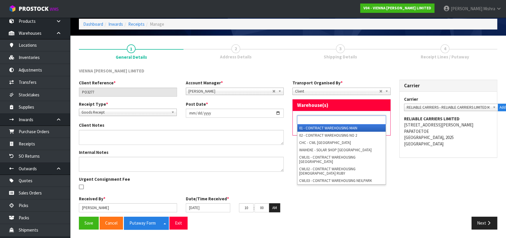
drag, startPoint x: 324, startPoint y: 121, endPoint x: 324, endPoint y: 128, distance: 7.3
click at [324, 121] on input "text" at bounding box center [320, 119] width 43 height 7
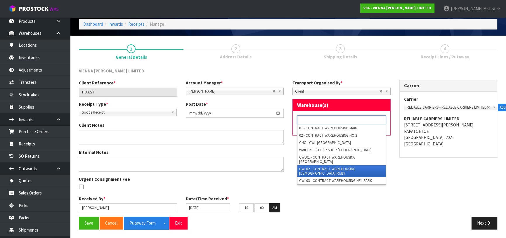
click at [332, 167] on li "CWL02 - CONTRACT WAREHOUSING [DEMOGRAPHIC_DATA] RUBY" at bounding box center [341, 171] width 88 height 12
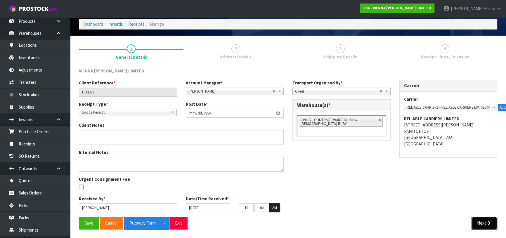
click at [480, 222] on button "Next" at bounding box center [484, 223] width 26 height 13
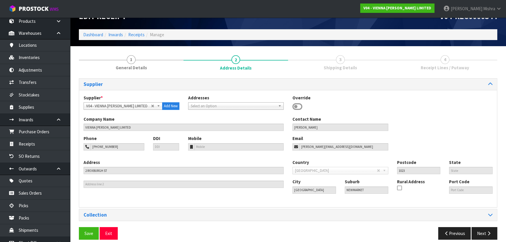
scroll to position [21, 0]
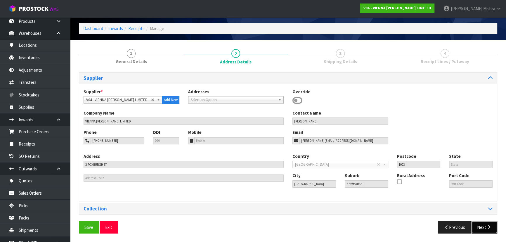
click at [484, 231] on button "Next" at bounding box center [484, 227] width 26 height 13
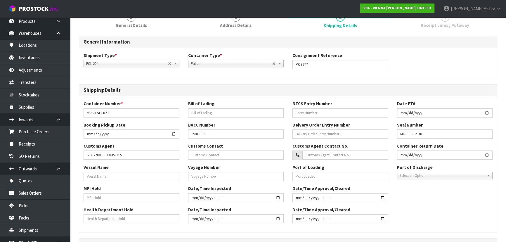
scroll to position [154, 0]
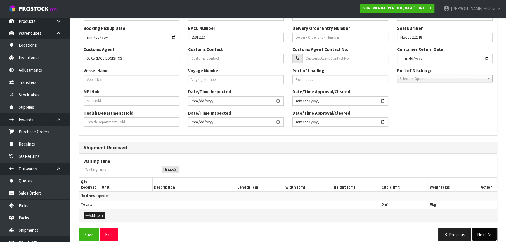
click at [484, 232] on button "Next" at bounding box center [484, 234] width 26 height 13
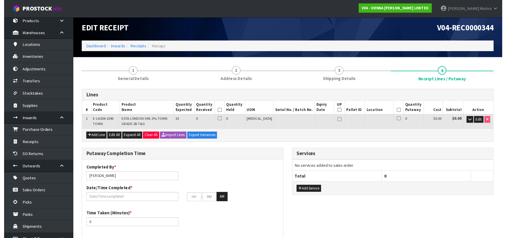
scroll to position [0, 0]
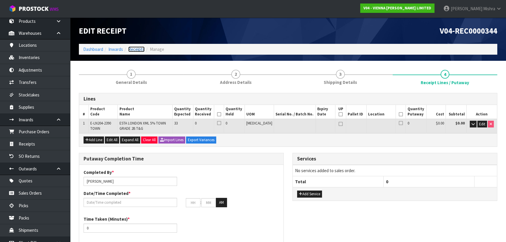
click at [134, 50] on link "Receipts" at bounding box center [136, 49] width 16 height 6
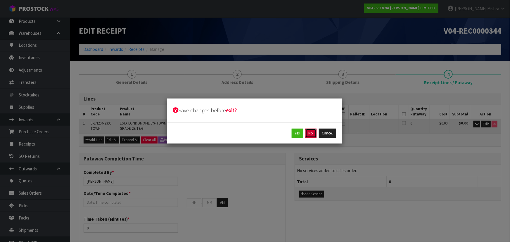
click at [309, 136] on button "No" at bounding box center [310, 132] width 11 height 9
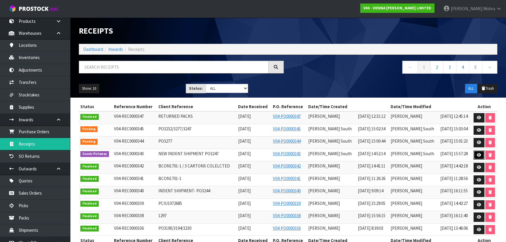
click at [479, 153] on icon at bounding box center [479, 155] width 4 height 4
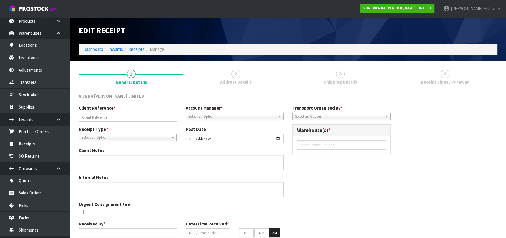
type input "NEW INDENT SHIPMENT PO3247"
type input "[DATE]"
type textarea "ALL CAME IN SAME CONTAINER, CLIENT RESPONDED BOOKING SEPARATELY CHANGE CONVERSI…"
type input "[PERSON_NAME] South"
type input "[DATE]"
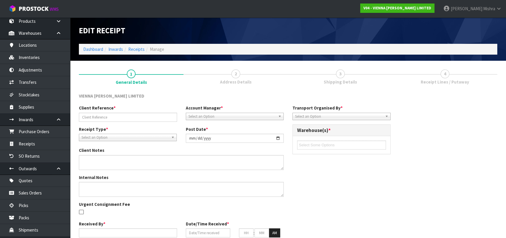
type input "10"
type input "00"
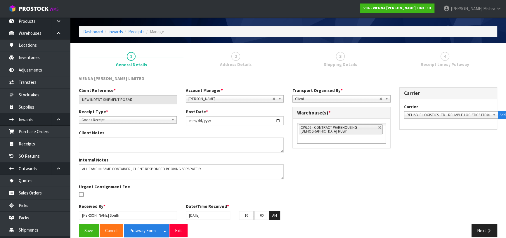
scroll to position [25, 0]
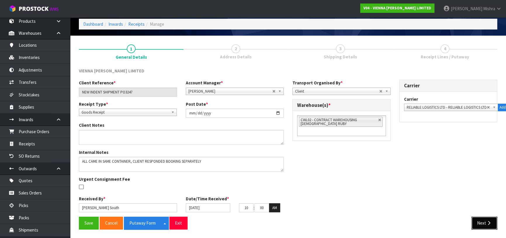
click at [477, 220] on button "Next" at bounding box center [484, 223] width 26 height 13
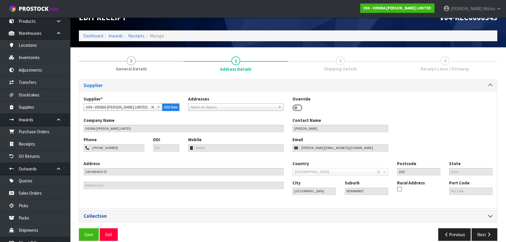
scroll to position [21, 0]
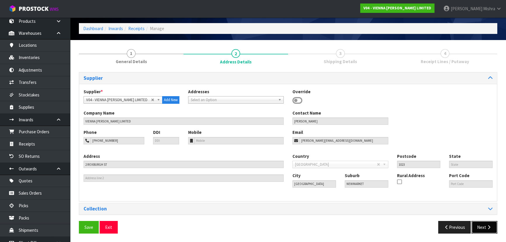
click at [477, 226] on button "Next" at bounding box center [484, 227] width 26 height 13
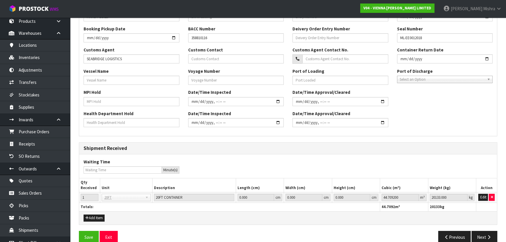
scroll to position [154, 0]
click at [481, 238] on button "Next" at bounding box center [484, 236] width 26 height 13
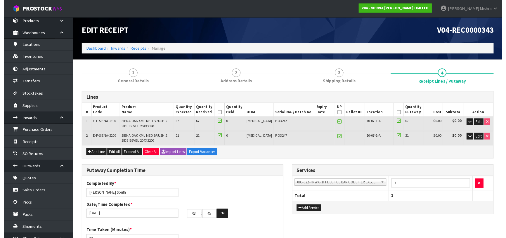
scroll to position [0, 0]
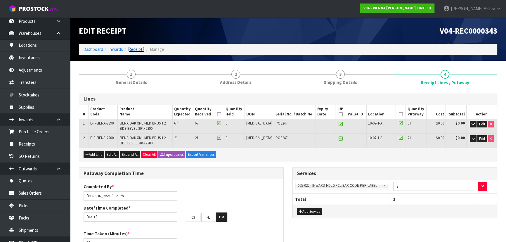
click at [137, 51] on link "Receipts" at bounding box center [136, 49] width 16 height 6
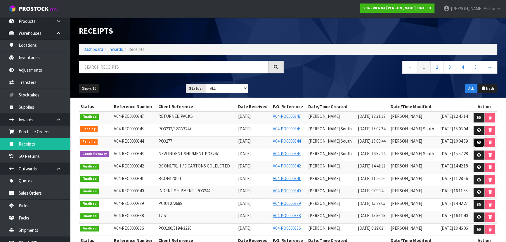
click at [478, 141] on icon at bounding box center [479, 142] width 4 height 4
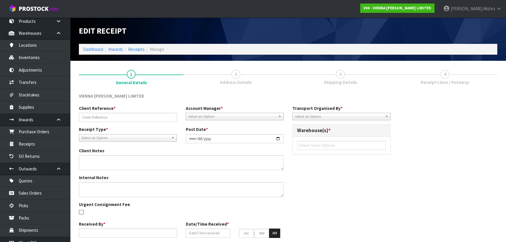
type input "PO3277"
type input "[DATE]"
type input "[PERSON_NAME]"
type input "[DATE]"
type input "10"
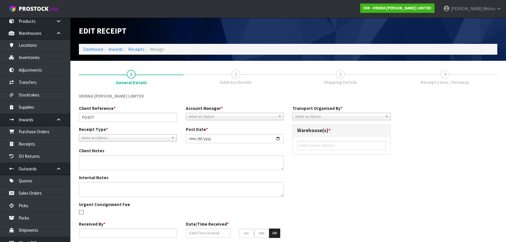
type input "00"
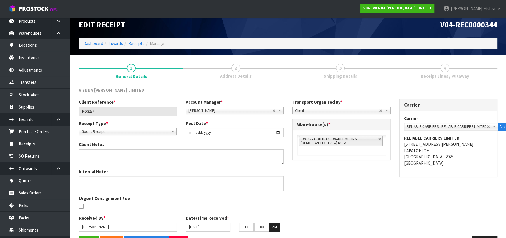
scroll to position [25, 0]
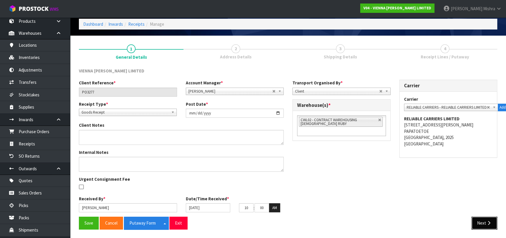
click at [485, 220] on button "Next" at bounding box center [484, 223] width 26 height 13
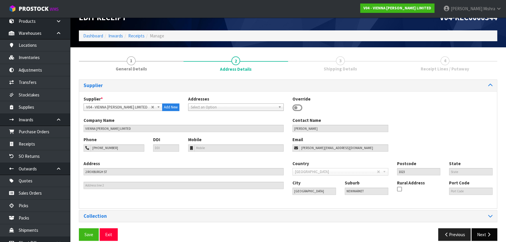
scroll to position [21, 0]
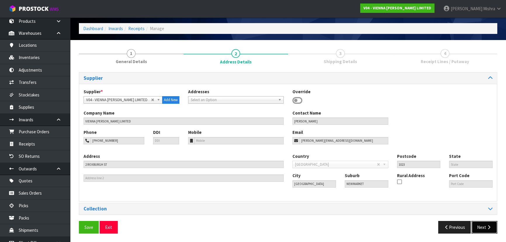
click at [485, 227] on button "Next" at bounding box center [484, 227] width 26 height 13
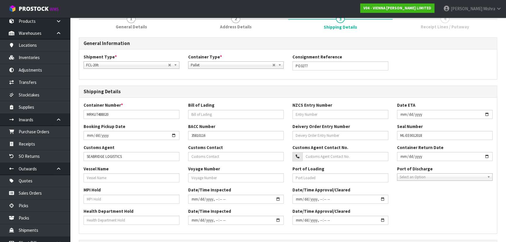
scroll to position [161, 0]
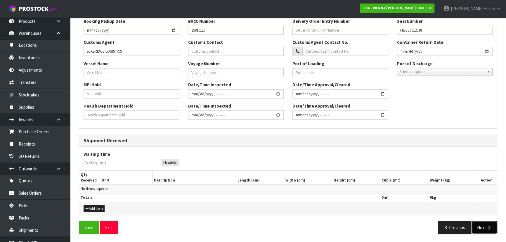
click at [485, 227] on button "Next" at bounding box center [484, 227] width 26 height 13
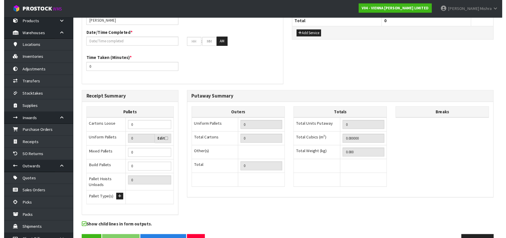
scroll to position [0, 0]
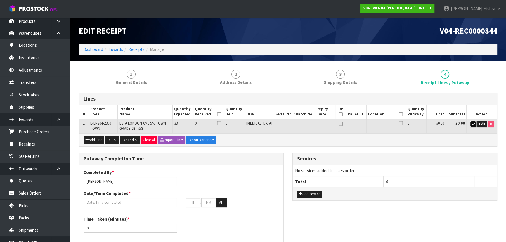
click at [473, 124] on icon "button" at bounding box center [472, 124] width 3 height 4
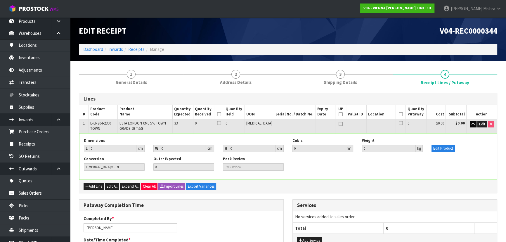
click at [137, 53] on ol "Dashboard Inwards Receipts Manage" at bounding box center [288, 49] width 418 height 11
click at [135, 51] on link "Receipts" at bounding box center [136, 49] width 16 height 6
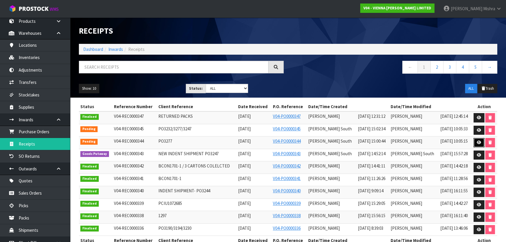
click at [477, 140] on icon at bounding box center [479, 142] width 4 height 4
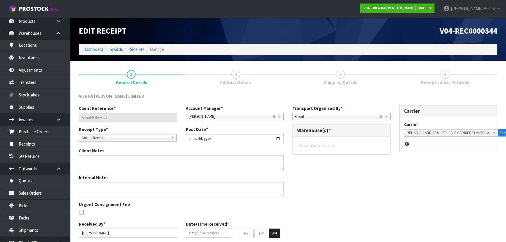
type input "PO3277"
type input "[DATE]"
type input "[PERSON_NAME]"
type input "[DATE]"
type input "10"
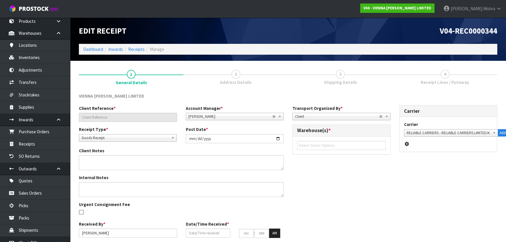
type input "00"
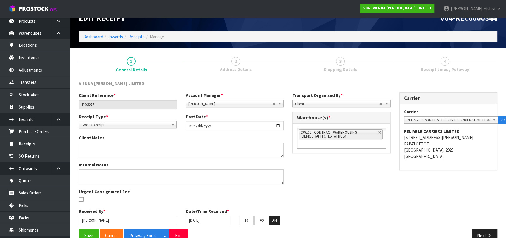
scroll to position [25, 0]
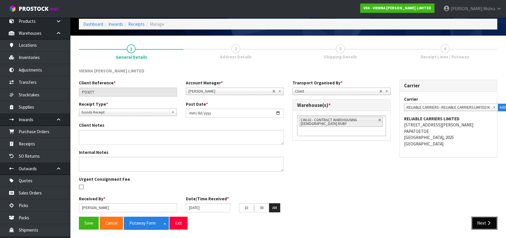
click at [481, 223] on button "Next" at bounding box center [484, 223] width 26 height 13
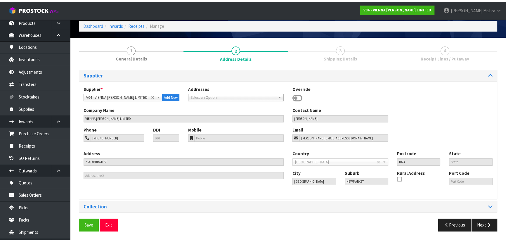
scroll to position [0, 0]
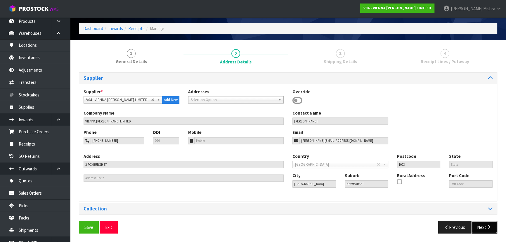
click at [476, 223] on button "Next" at bounding box center [484, 227] width 26 height 13
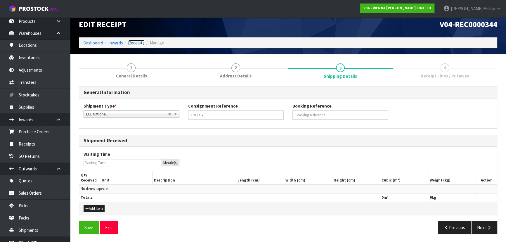
click at [138, 44] on link "Receipts" at bounding box center [136, 43] width 16 height 6
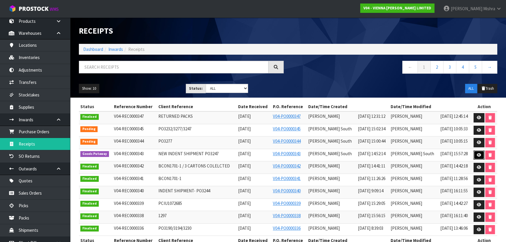
click at [475, 153] on link at bounding box center [478, 154] width 11 height 9
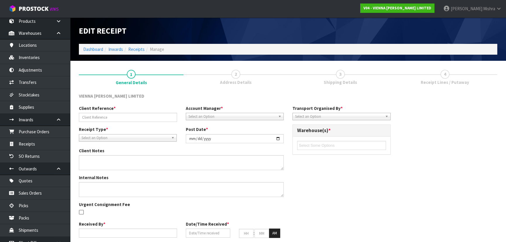
type input "NEW INDENT SHIPMENT PO3247"
type input "[DATE]"
type textarea "ALL CAME IN SAME CONTAINER, CLIENT RESPONDED BOOKING SEPARATELY CHANGE CONVERSI…"
type input "[PERSON_NAME] South"
type input "[DATE]"
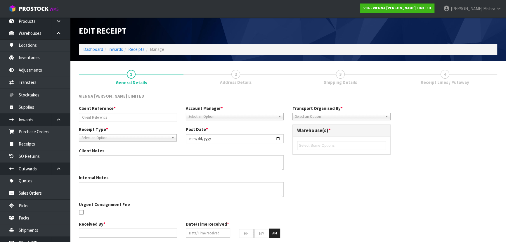
type input "10"
type input "00"
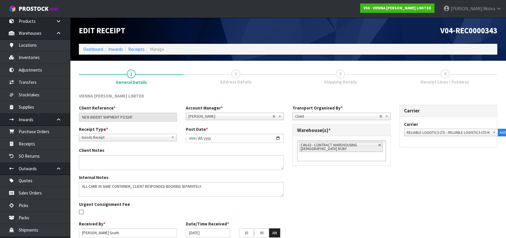
click at [341, 69] on span "3" at bounding box center [340, 73] width 9 height 9
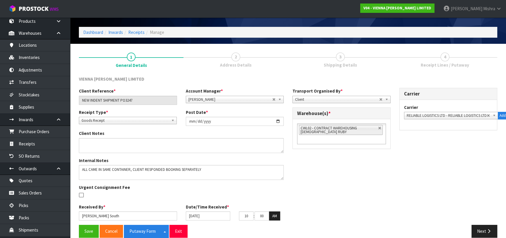
scroll to position [25, 0]
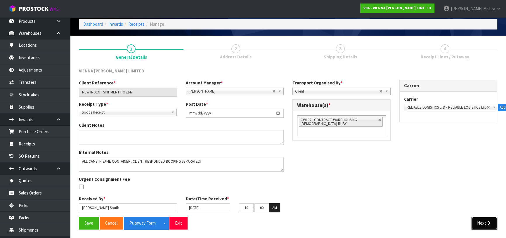
click at [480, 225] on button "Next" at bounding box center [484, 223] width 26 height 13
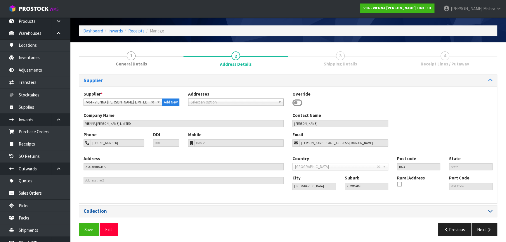
scroll to position [21, 0]
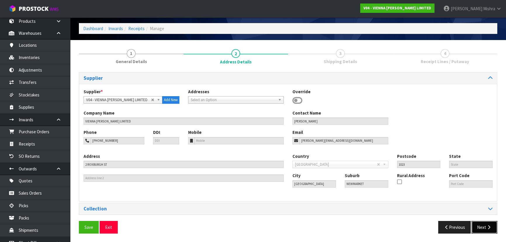
click at [480, 225] on button "Next" at bounding box center [484, 227] width 26 height 13
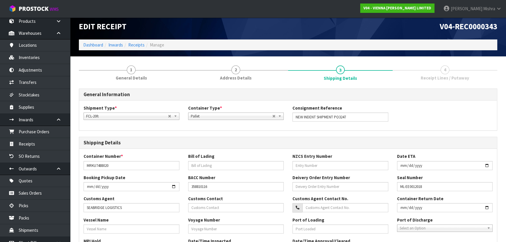
scroll to position [0, 0]
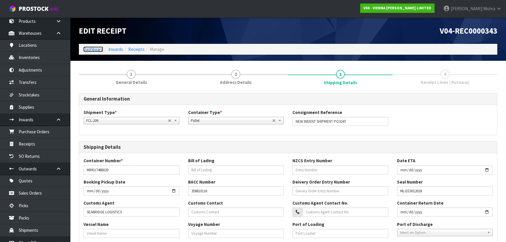
click at [86, 48] on link "Dashboard" at bounding box center [93, 49] width 20 height 6
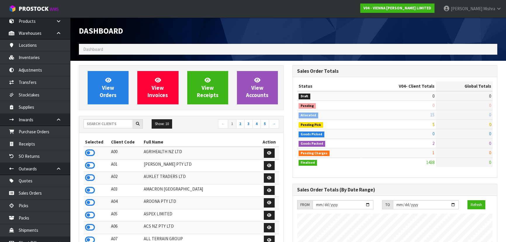
scroll to position [466, 213]
click at [104, 123] on input "text" at bounding box center [108, 123] width 49 height 9
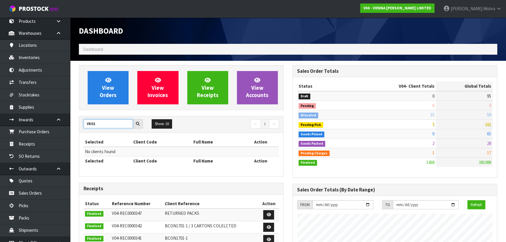
drag, startPoint x: 89, startPoint y: 125, endPoint x: 74, endPoint y: 123, distance: 14.8
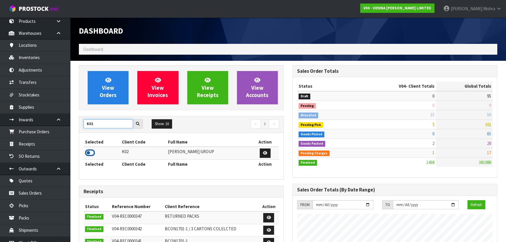
type input "K02"
click at [90, 155] on icon at bounding box center [90, 152] width 10 height 9
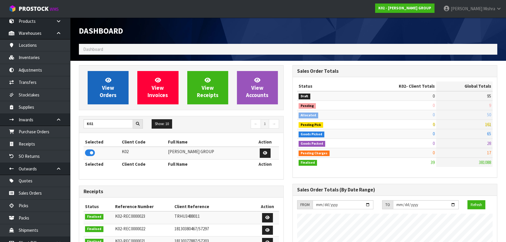
scroll to position [357, 213]
click at [102, 88] on span "View Orders" at bounding box center [108, 88] width 17 height 22
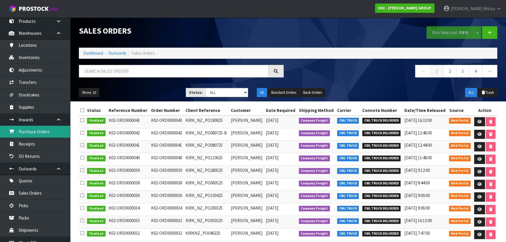
click at [31, 133] on link "Purchase Orders" at bounding box center [35, 132] width 70 height 12
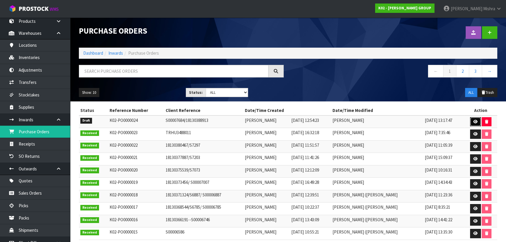
click at [475, 120] on icon at bounding box center [475, 122] width 4 height 4
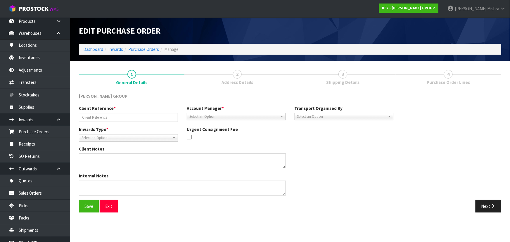
type input "S00007684/18130388913"
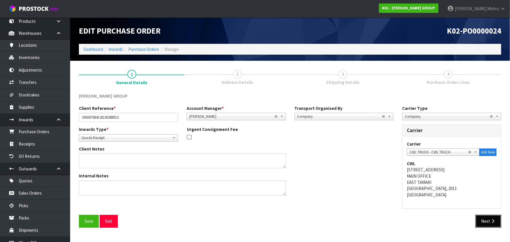
click at [489, 218] on button "Next" at bounding box center [488, 221] width 26 height 13
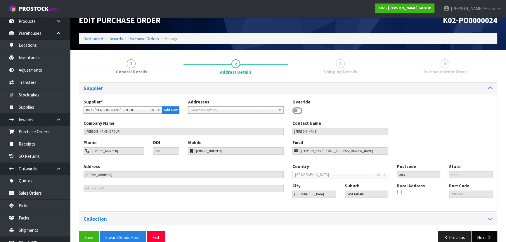
scroll to position [21, 0]
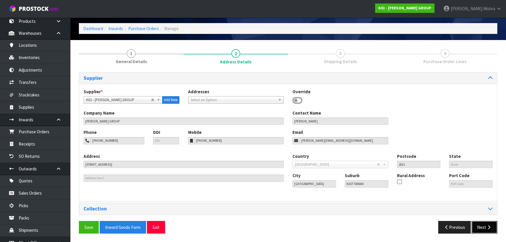
click at [486, 227] on icon "button" at bounding box center [489, 227] width 6 height 4
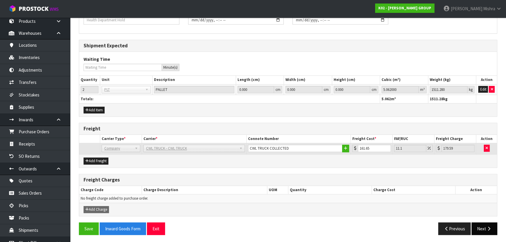
scroll to position [256, 0]
click at [485, 225] on button "Next" at bounding box center [484, 228] width 26 height 13
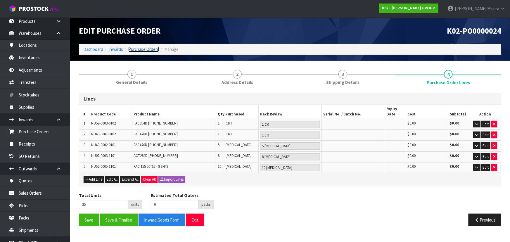
click at [138, 48] on link "Purchase Orders" at bounding box center [143, 49] width 31 height 6
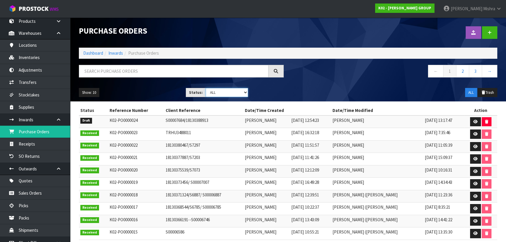
click at [220, 89] on select "Draft Pending Received Cancelled ALL" at bounding box center [227, 92] width 43 height 9
click at [225, 93] on select "Draft Pending Received Cancelled ALL" at bounding box center [227, 92] width 43 height 9
click at [242, 92] on select "Draft Pending Received Cancelled ALL" at bounding box center [227, 92] width 43 height 9
click at [245, 92] on select "Draft Pending Received Cancelled ALL" at bounding box center [227, 92] width 43 height 9
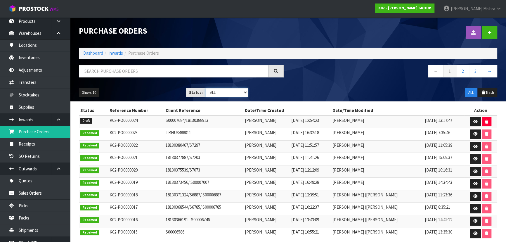
click at [245, 92] on select "Draft Pending Received Cancelled ALL" at bounding box center [227, 92] width 43 height 9
click at [245, 91] on select "Draft Pending Received Cancelled ALL" at bounding box center [227, 92] width 43 height 9
drag, startPoint x: 245, startPoint y: 91, endPoint x: 227, endPoint y: 100, distance: 20.4
click at [227, 100] on div "Show: 10 5 10 25 50 Status: Draft Pending Received Cancelled ALL ALL Trash" at bounding box center [287, 93] width 427 height 18
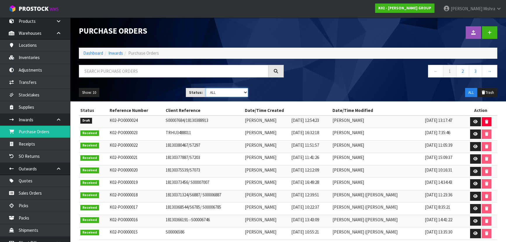
click at [239, 94] on select "Draft Pending Received Cancelled ALL" at bounding box center [227, 92] width 43 height 9
click at [206, 88] on select "Draft Pending Received Cancelled ALL" at bounding box center [227, 92] width 43 height 9
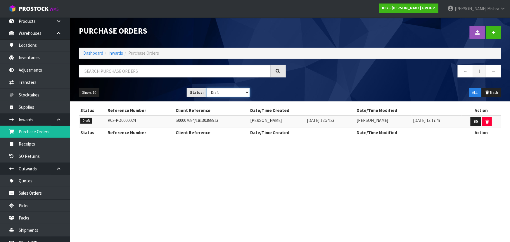
click at [242, 91] on select "Draft Pending Received Cancelled ALL" at bounding box center [227, 92] width 43 height 9
click at [289, 92] on div "Show: 10 5 10 25 50 Status: Draft Pending Received Cancelled ALL ALL Trash" at bounding box center [289, 93] width 431 height 18
click at [233, 93] on select "Draft Pending Received Cancelled ALL" at bounding box center [227, 92] width 43 height 9
select select "string:ALL"
click at [206, 88] on select "Draft Pending Received Cancelled ALL" at bounding box center [227, 92] width 43 height 9
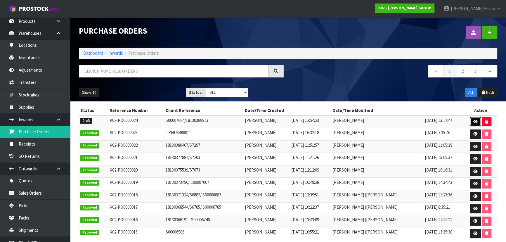
click at [477, 123] on icon at bounding box center [475, 122] width 4 height 4
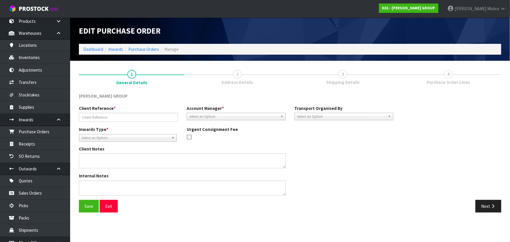
type input "S00007684/18130388913"
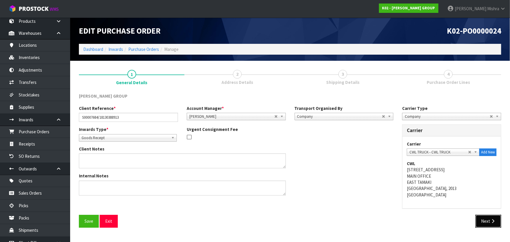
click at [496, 226] on button "Next" at bounding box center [488, 221] width 26 height 13
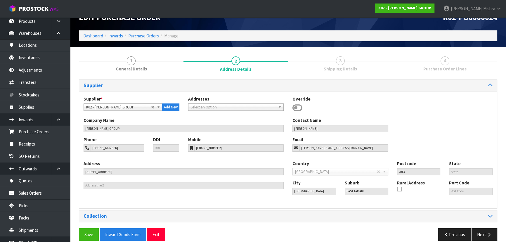
scroll to position [21, 0]
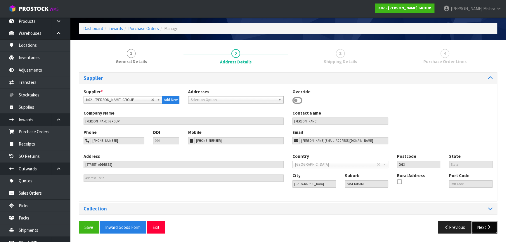
click at [477, 225] on button "Next" at bounding box center [484, 227] width 26 height 13
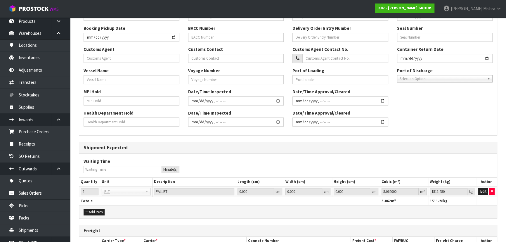
scroll to position [256, 0]
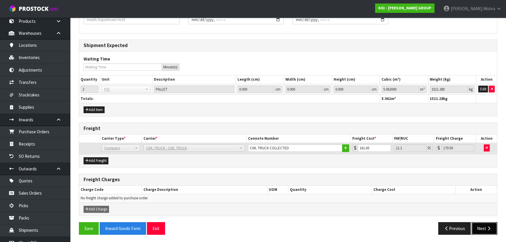
click at [488, 228] on icon "button" at bounding box center [489, 228] width 6 height 4
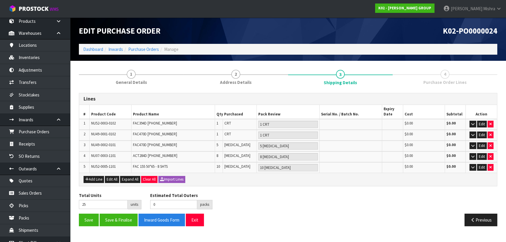
scroll to position [0, 0]
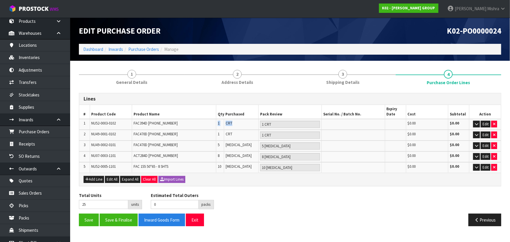
drag, startPoint x: 253, startPoint y: 126, endPoint x: 216, endPoint y: 126, distance: 36.8
click at [216, 126] on tr "1 NU52-0003-0102 FAC394D [PHONE_NUMBER] 1 CRT 1 CRT $0.00 $0.00 Edit" at bounding box center [289, 124] width 421 height 11
click at [249, 123] on td "CRT" at bounding box center [241, 124] width 34 height 11
click at [492, 123] on button "button" at bounding box center [494, 124] width 6 height 7
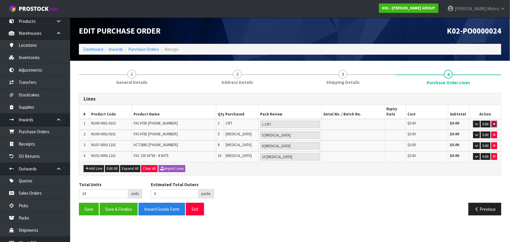
click at [492, 123] on button "button" at bounding box center [494, 124] width 6 height 7
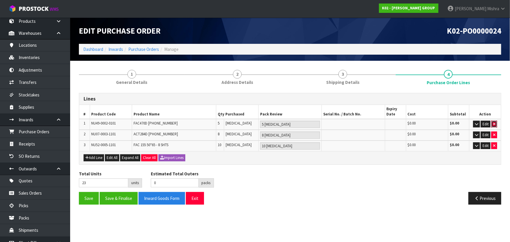
click at [492, 123] on button "button" at bounding box center [494, 124] width 6 height 7
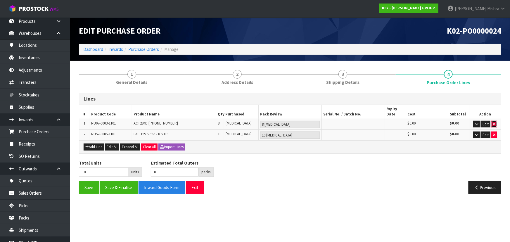
click at [494, 124] on icon "button" at bounding box center [494, 124] width 2 height 4
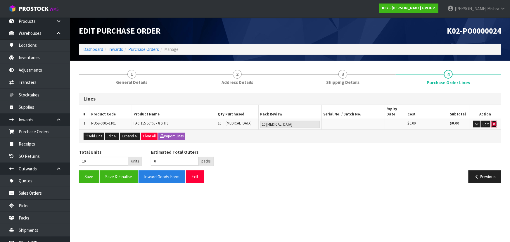
click at [494, 126] on button "button" at bounding box center [494, 124] width 6 height 7
type input "0"
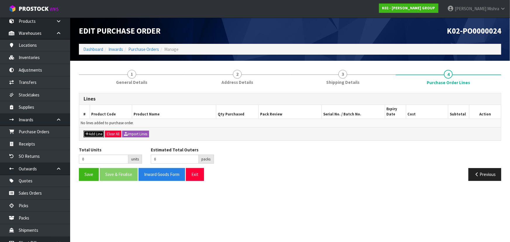
click at [93, 134] on button "Add Line" at bounding box center [94, 134] width 20 height 7
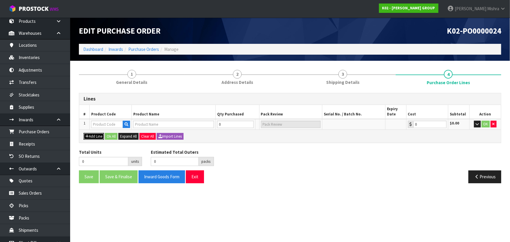
click at [93, 135] on button "Add Line" at bounding box center [94, 136] width 20 height 7
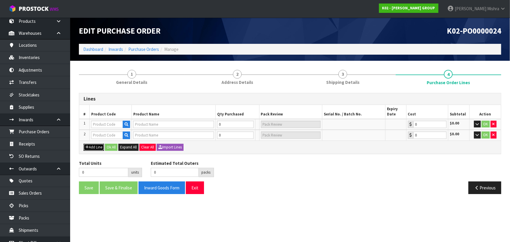
click at [90, 144] on button "Add Line" at bounding box center [94, 147] width 20 height 7
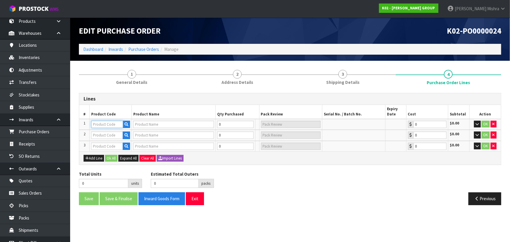
click at [113, 126] on input "text" at bounding box center [107, 124] width 32 height 7
paste input "NBA2-0003-0102"
type input "NBA2-0003-0102"
click at [127, 125] on icon "button" at bounding box center [126, 124] width 4 height 4
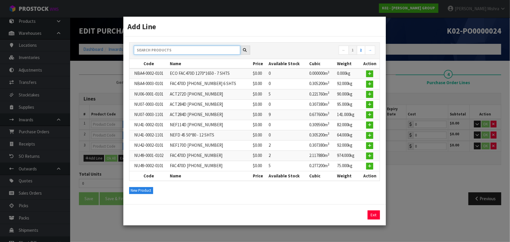
click at [180, 53] on input "text" at bounding box center [187, 50] width 106 height 9
paste input "NBA2-0003-0102"
type input "NBA2-0003-0102"
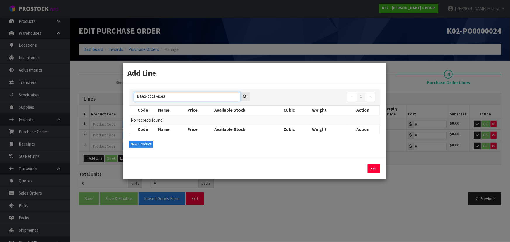
drag, startPoint x: 173, startPoint y: 96, endPoint x: 132, endPoint y: 94, distance: 40.9
click at [132, 94] on div "NBA2-0003-0102" at bounding box center [191, 96] width 125 height 9
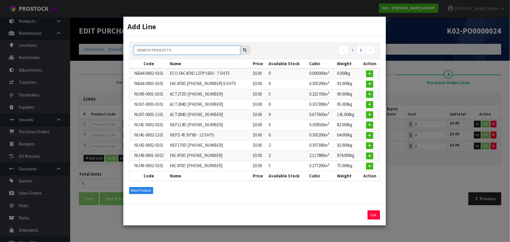
click at [178, 51] on input "text" at bounding box center [187, 50] width 106 height 9
paste input "NBA2-0003-0102"
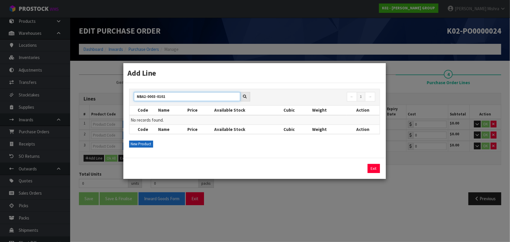
type input "NBA2-0003-0102"
click at [138, 144] on button "New Product" at bounding box center [141, 143] width 24 height 7
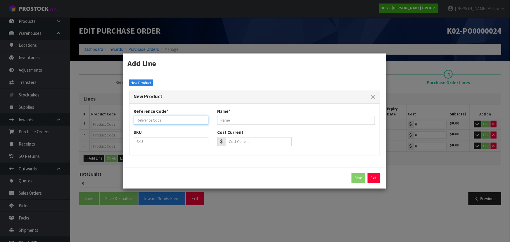
click at [161, 122] on input "text" at bounding box center [171, 120] width 74 height 9
paste input "NBA2-0003-0102"
type input "NBA2-0003-0102"
click at [245, 122] on input "text" at bounding box center [296, 120] width 158 height 9
paste input "ECO FAC394D 1270*2032 - 75 SHTS"
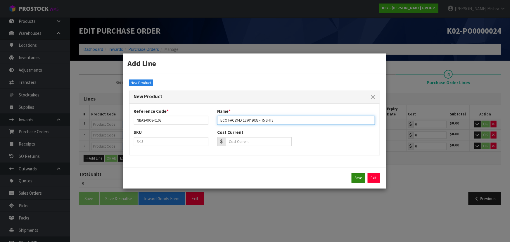
type input "ECO FAC394D 1270*2032 - 75 SHTS"
click at [360, 177] on button "Save" at bounding box center [358, 177] width 14 height 9
type input "NBA2-0003-0102"
type input "ECO FAC394D 1270*2032 - 75 SHTS"
type input "0.00"
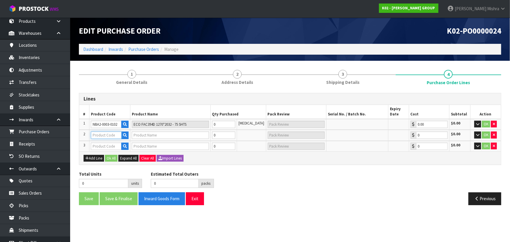
click at [106, 137] on input "text" at bounding box center [106, 134] width 30 height 7
paste input "NBA4-0002-0101"
type input "NBA4-0002-0101"
type input "ECO FAC470D 1270*1650 - 7 SHTS"
type input "0.00"
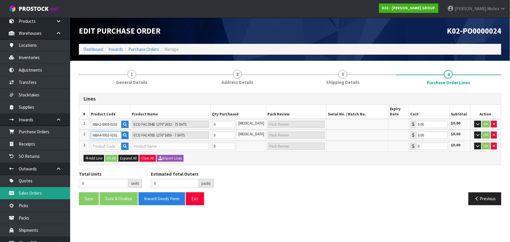
type input "NBA4-0002-0101"
click at [108, 143] on input "text" at bounding box center [106, 146] width 30 height 7
paste input "NU41-0002-1101"
type input "NU41-0002-1101"
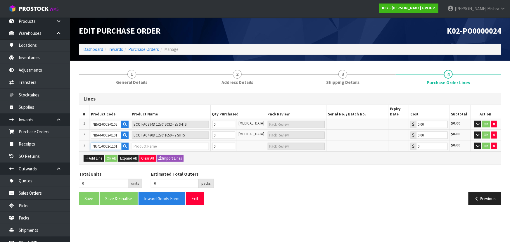
type input "NEFD 45 50*80 - 12 SHTS"
type input "0.00"
type input "NU41-0002-1101"
click at [204, 148] on tr "3 NU41-0002-1101 NEFD 45 50*80 - 12 SHTS 0 [MEDICAL_DATA] 0.00 $0.00 OK" at bounding box center [289, 146] width 421 height 11
type input "1"
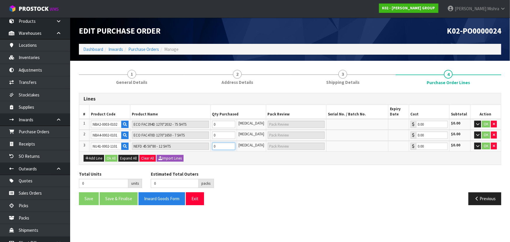
type input "1"
type input "1 [MEDICAL_DATA]"
type input "1"
drag, startPoint x: 226, startPoint y: 135, endPoint x: 215, endPoint y: 137, distance: 11.2
click at [215, 137] on td "0" at bounding box center [223, 135] width 26 height 11
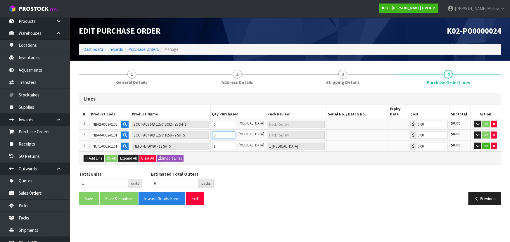
type input "5"
type input "4"
type input "4 [MEDICAL_DATA]"
type input "4"
click at [204, 124] on tr "1 NBA2-0003-0102 ECO FAC394D 1270*2032 - 75 SHTS 0 [MEDICAL_DATA] 0.00 $0.00 OK" at bounding box center [289, 124] width 421 height 11
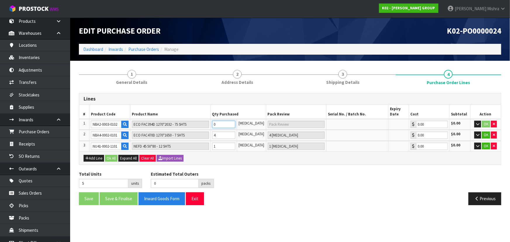
type input "6"
type input "1"
type input "1 [MEDICAL_DATA]"
type input "1"
click at [478, 123] on icon "button" at bounding box center [477, 124] width 3 height 4
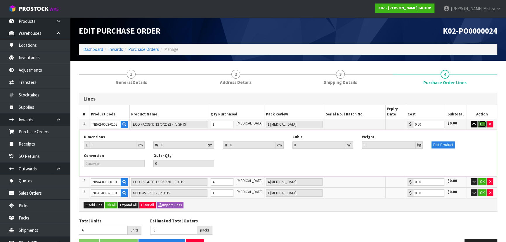
click at [478, 123] on button "OK" at bounding box center [482, 124] width 8 height 7
click at [472, 124] on icon "button" at bounding box center [472, 124] width 3 height 4
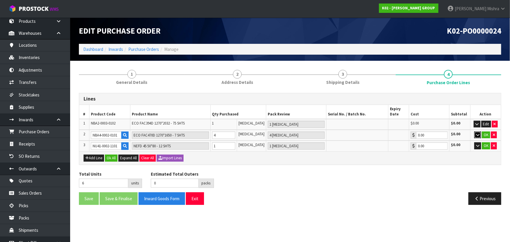
click at [476, 134] on icon "button" at bounding box center [477, 135] width 3 height 4
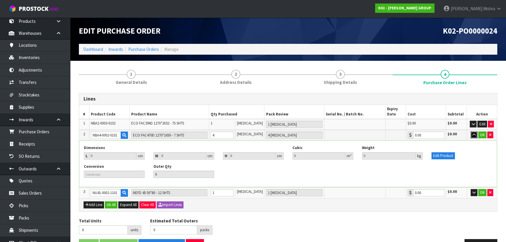
click at [473, 136] on icon "button" at bounding box center [473, 135] width 3 height 4
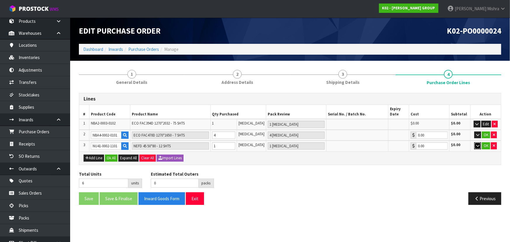
click at [476, 145] on icon "button" at bounding box center [477, 146] width 3 height 4
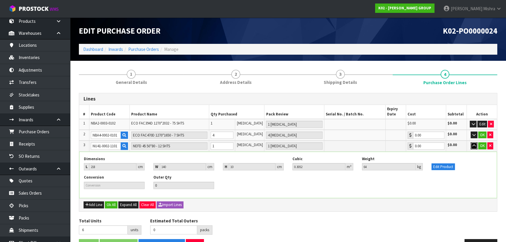
click at [475, 145] on button "button" at bounding box center [473, 145] width 7 height 7
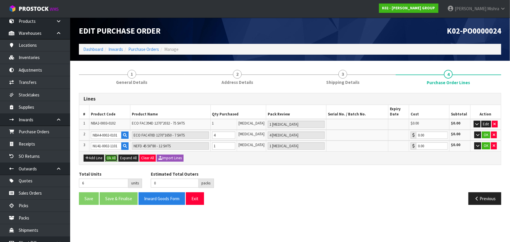
click at [111, 157] on button "Ok All" at bounding box center [111, 157] width 13 height 7
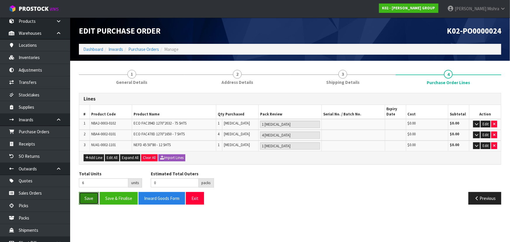
click at [89, 198] on button "Save" at bounding box center [89, 198] width 20 height 13
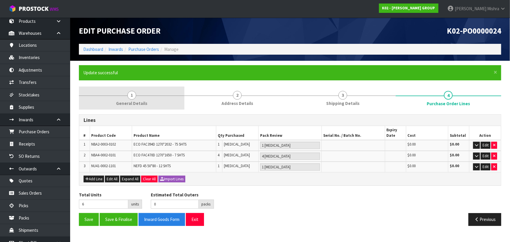
click at [127, 96] on span "1" at bounding box center [131, 95] width 9 height 9
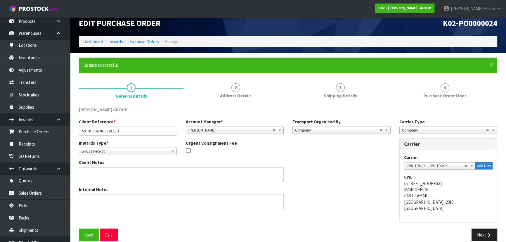
scroll to position [15, 0]
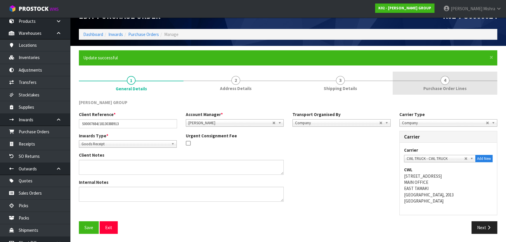
click at [437, 91] on span "Purchase Order Lines" at bounding box center [444, 88] width 43 height 6
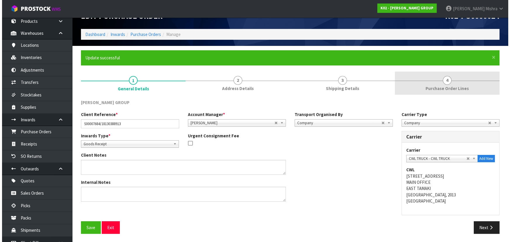
scroll to position [0, 0]
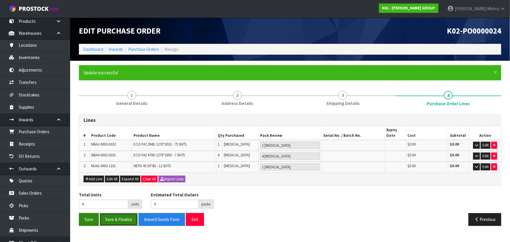
drag, startPoint x: 121, startPoint y: 219, endPoint x: 79, endPoint y: 220, distance: 42.1
click at [79, 220] on div "Save Save & Finalise Inward Goods Form Exit" at bounding box center [182, 219] width 216 height 13
click at [79, 219] on button "Save" at bounding box center [89, 219] width 20 height 13
click at [476, 146] on icon "button" at bounding box center [476, 145] width 3 height 4
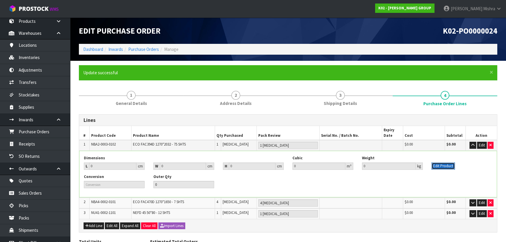
click at [445, 166] on button "Edit Product" at bounding box center [442, 165] width 23 height 7
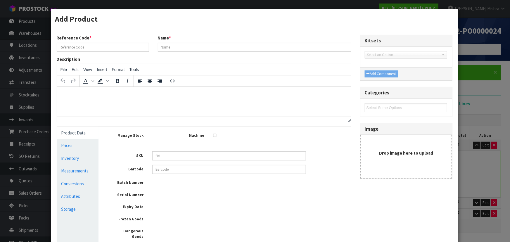
type input "NBA2-0003-0102"
type input "ECO FAC394D 1270*2032 - 75 SHTS"
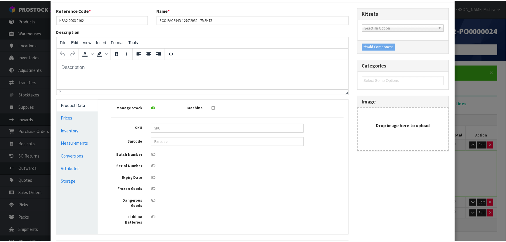
scroll to position [82, 0]
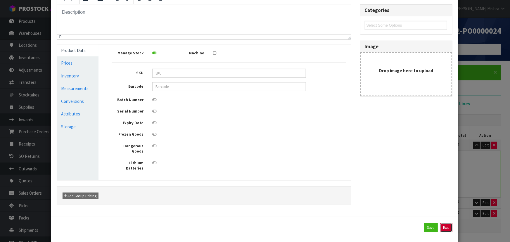
click at [444, 223] on button "Exit" at bounding box center [446, 227] width 12 height 9
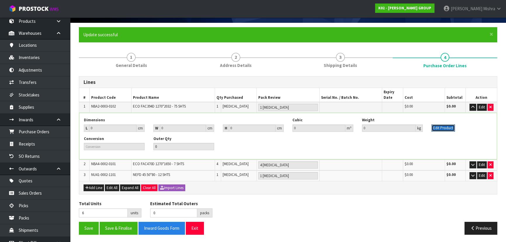
scroll to position [38, 0]
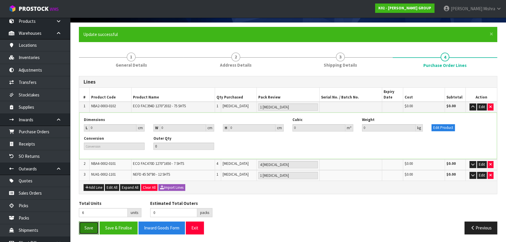
click at [91, 226] on button "Save" at bounding box center [89, 227] width 20 height 13
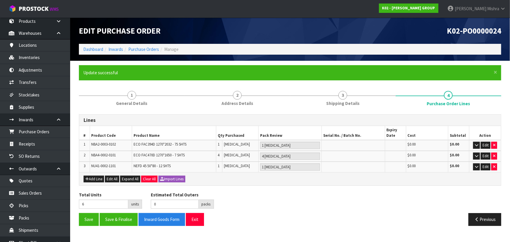
click at [136, 46] on ol "Dashboard Inwards Purchase Orders Manage" at bounding box center [290, 49] width 422 height 11
click at [136, 51] on link "Purchase Orders" at bounding box center [143, 49] width 31 height 6
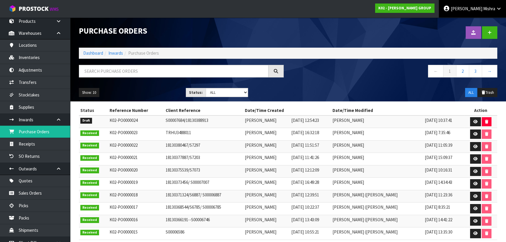
click at [485, 9] on span "Mishra" at bounding box center [489, 9] width 12 height 6
click at [485, 22] on link "Logout" at bounding box center [482, 23] width 46 height 8
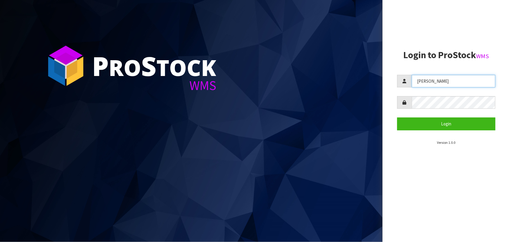
click at [435, 80] on input "[PERSON_NAME]" at bounding box center [453, 81] width 84 height 13
type input "KARLENE"
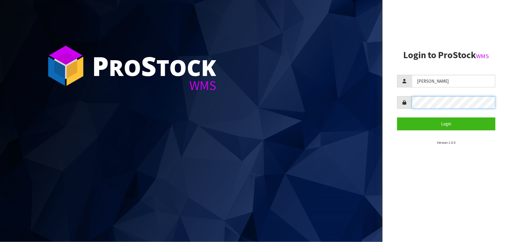
click at [397, 117] on button "Login" at bounding box center [446, 123] width 98 height 13
